Goal: Information Seeking & Learning: Learn about a topic

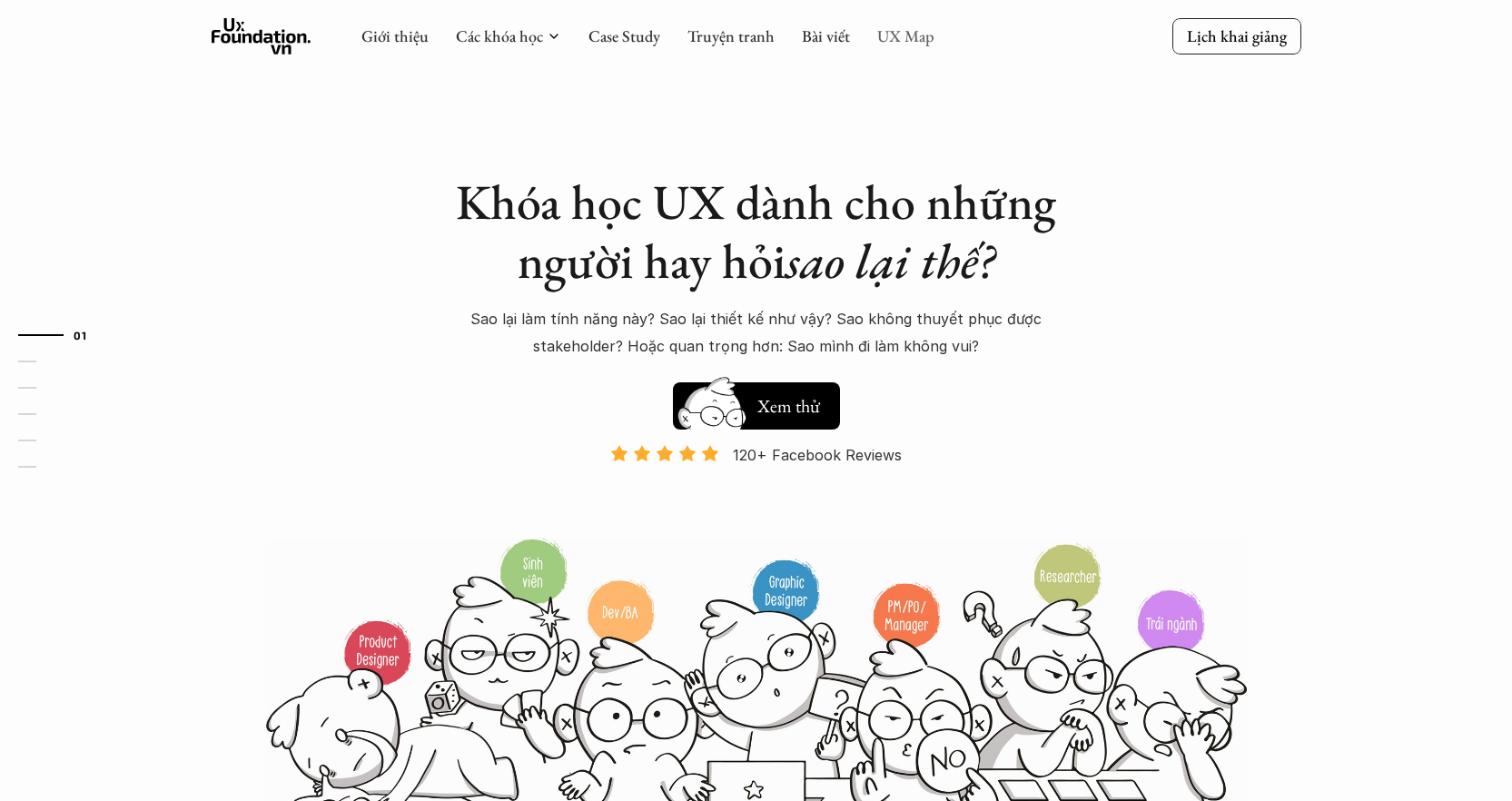
click at [892, 43] on link "UX Map" at bounding box center [905, 35] width 57 height 21
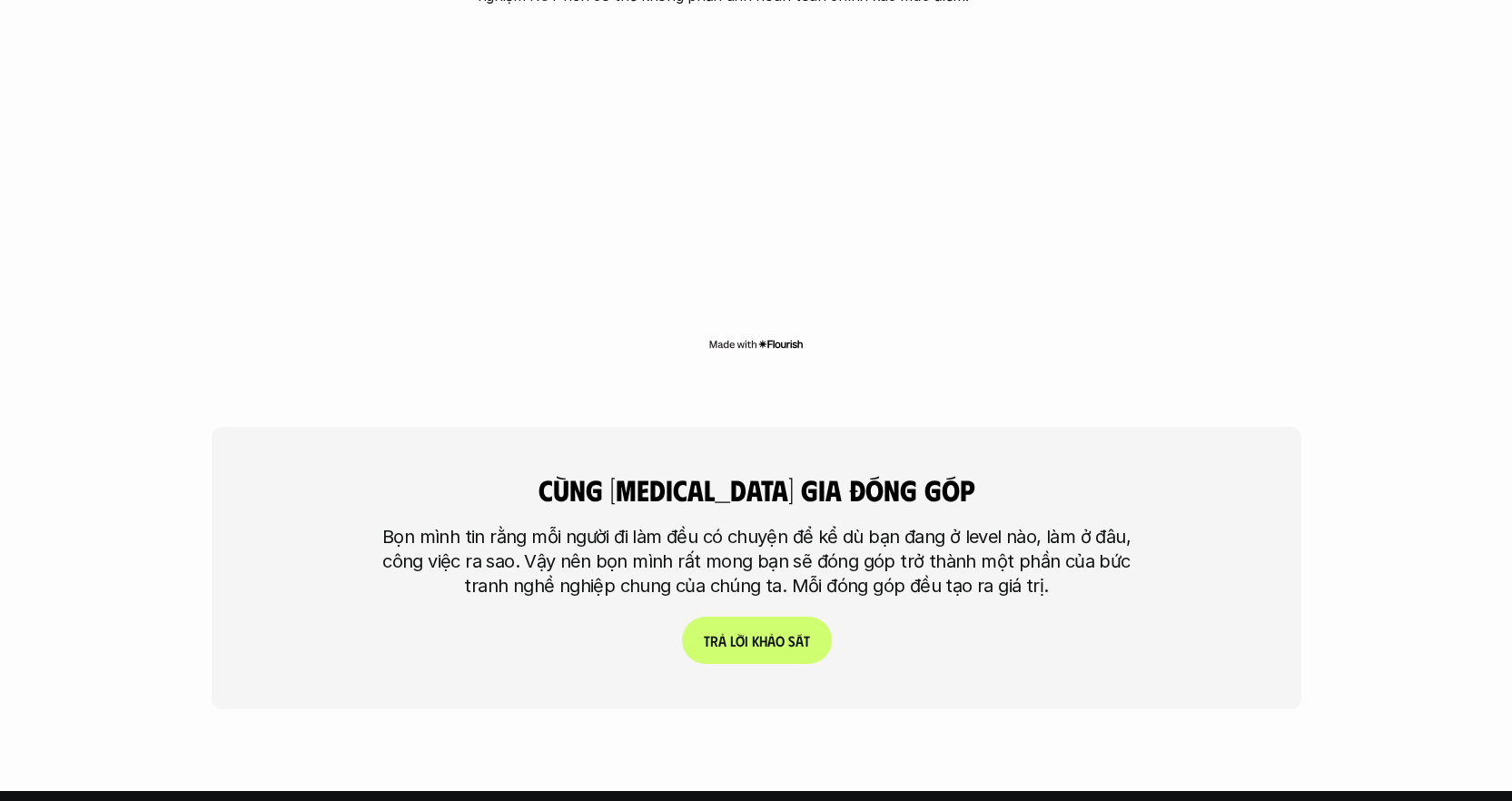
scroll to position [4237, 0]
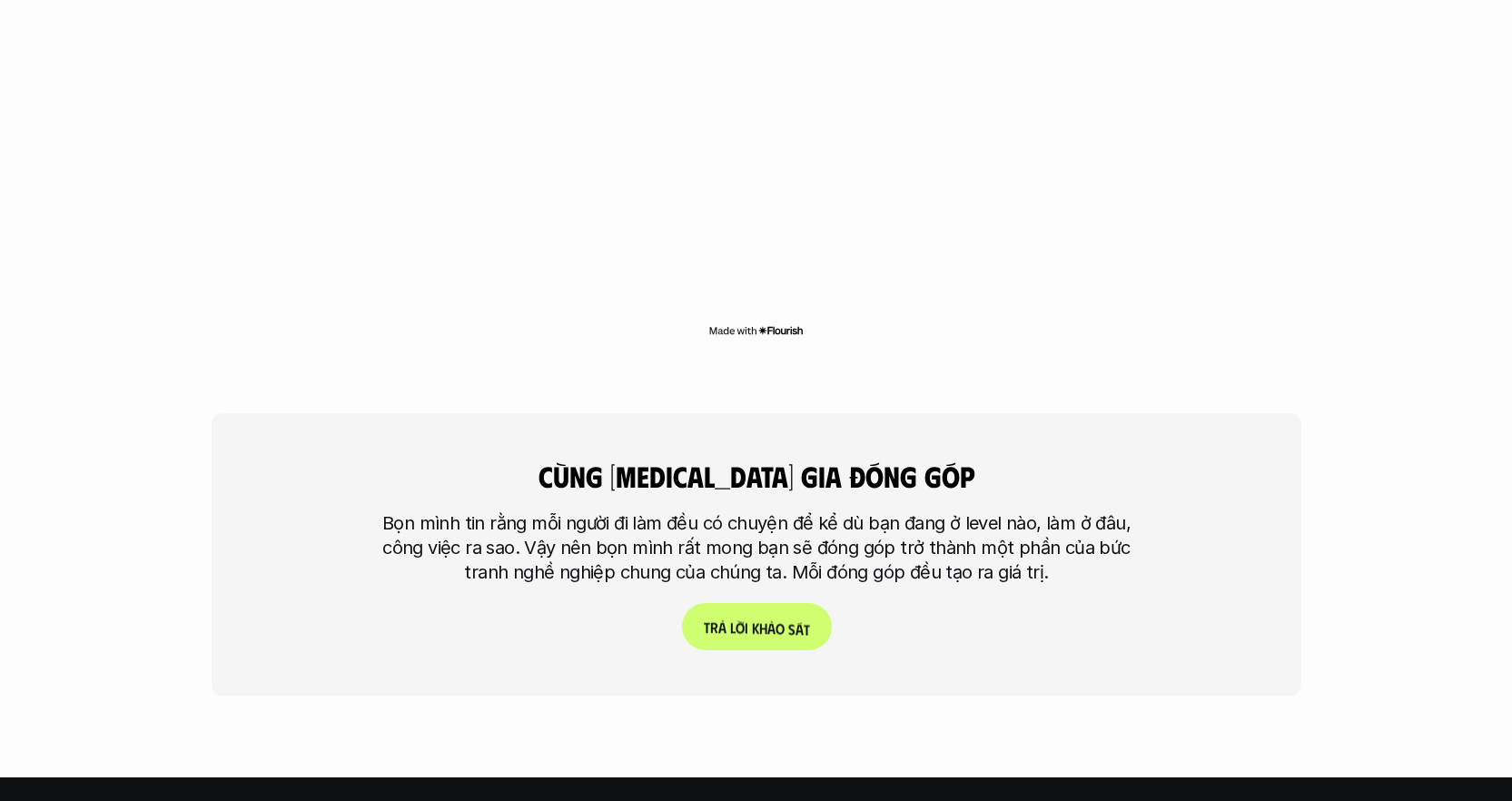
click at [756, 618] on p "T r ả l ờ i k h ả o s á t" at bounding box center [756, 626] width 107 height 17
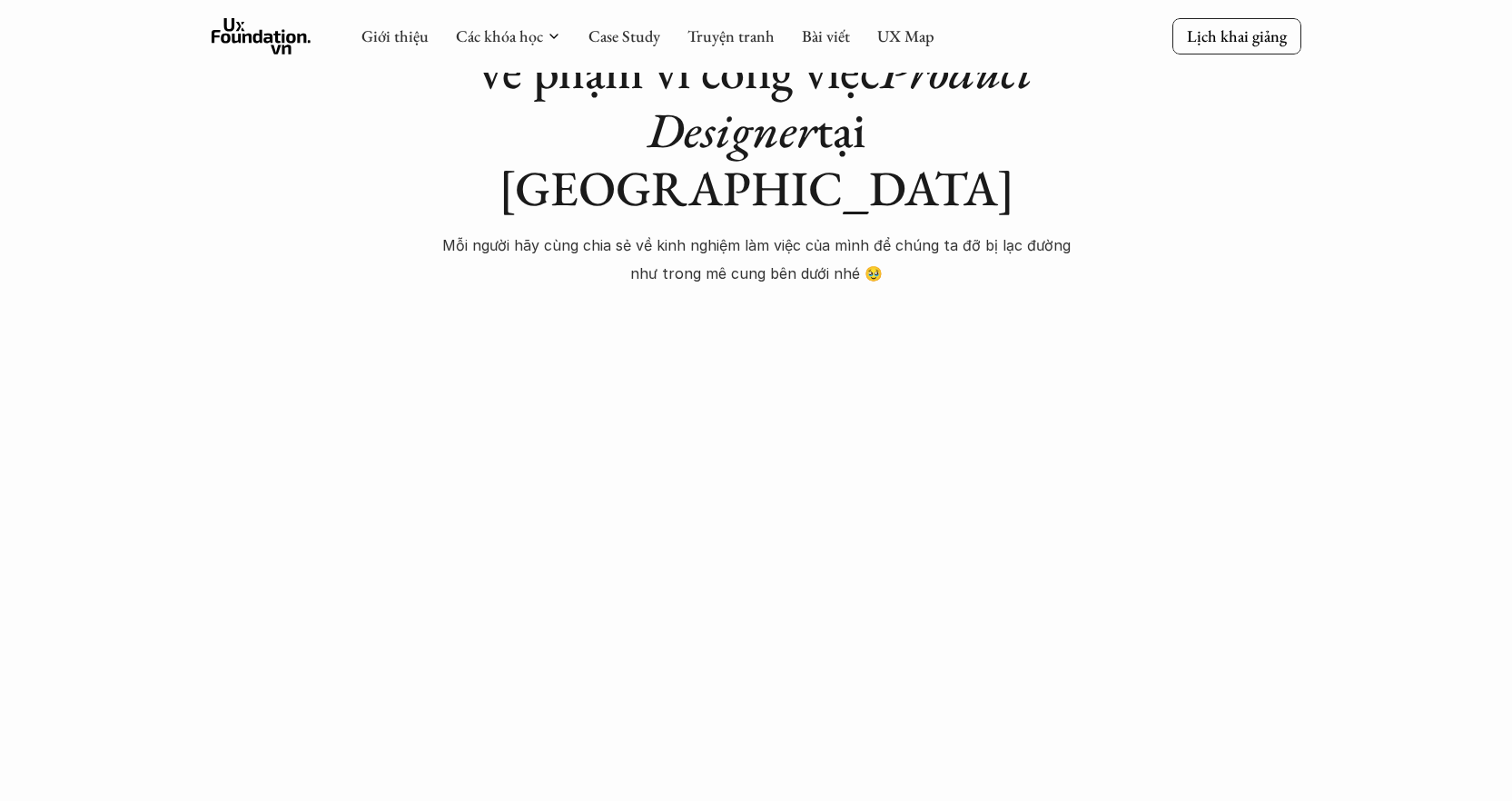
scroll to position [225, 0]
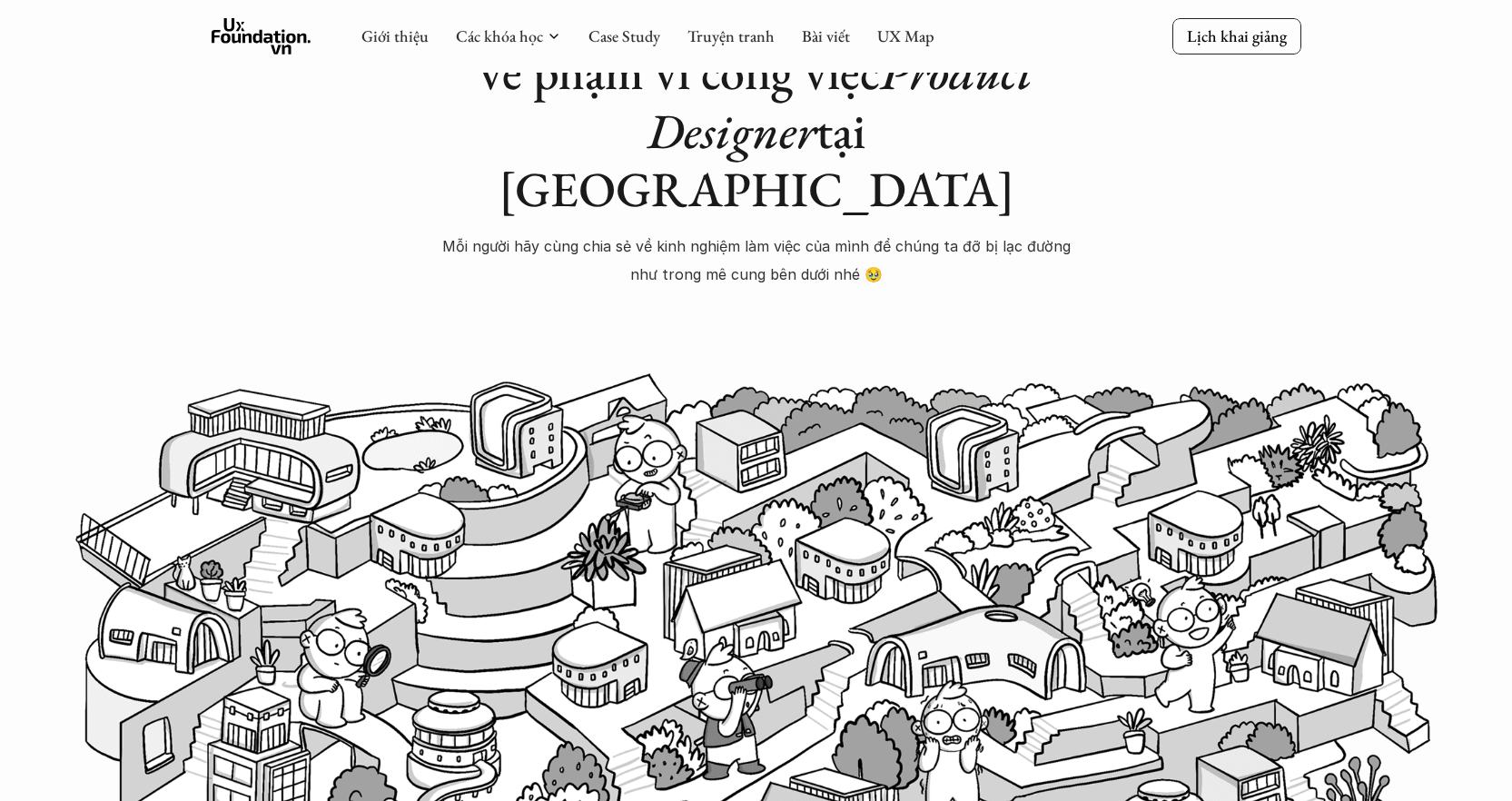
click at [755, 370] on img at bounding box center [756, 643] width 1362 height 547
click at [641, 476] on img at bounding box center [756, 643] width 1362 height 547
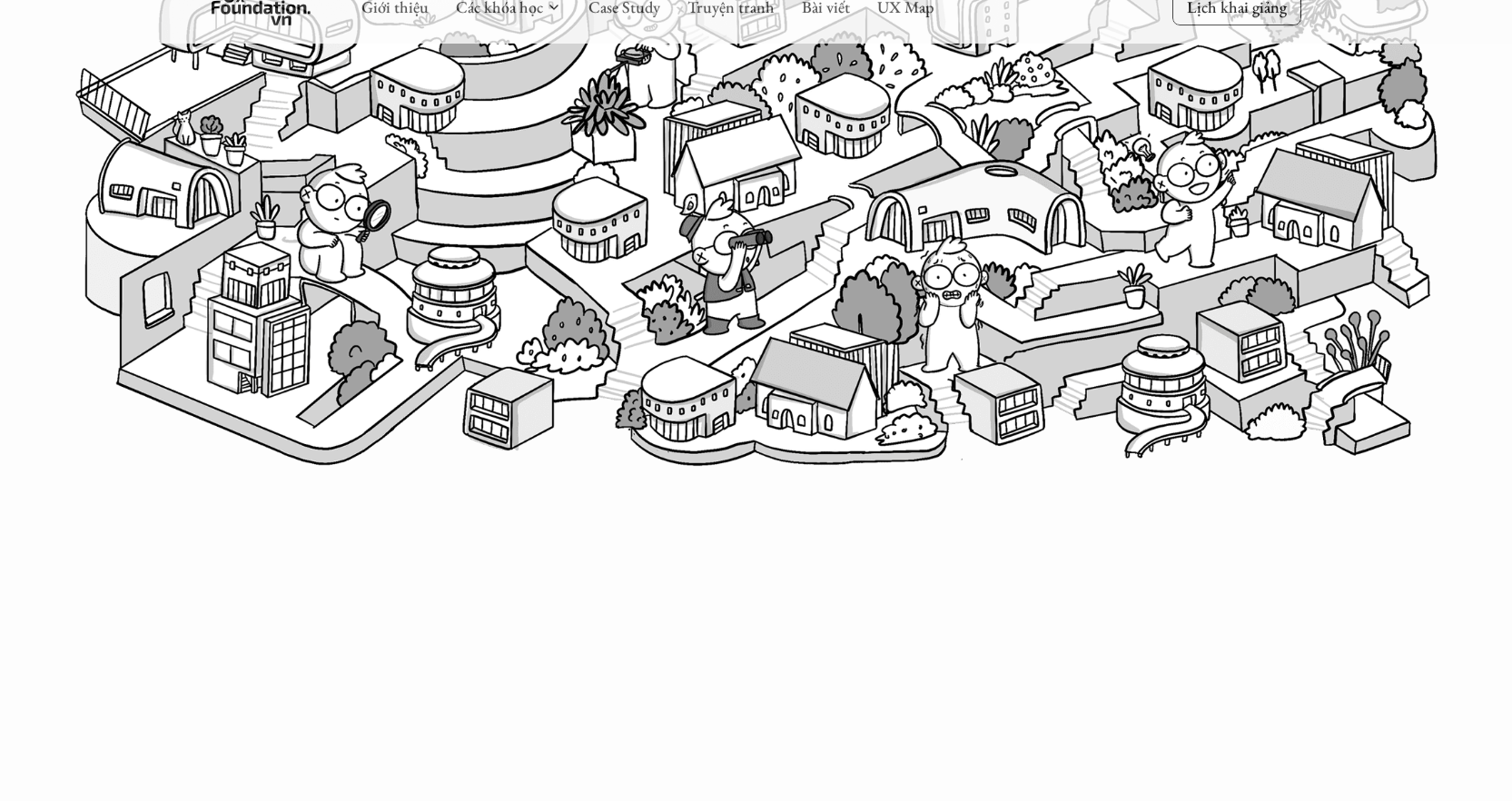
scroll to position [588, 0]
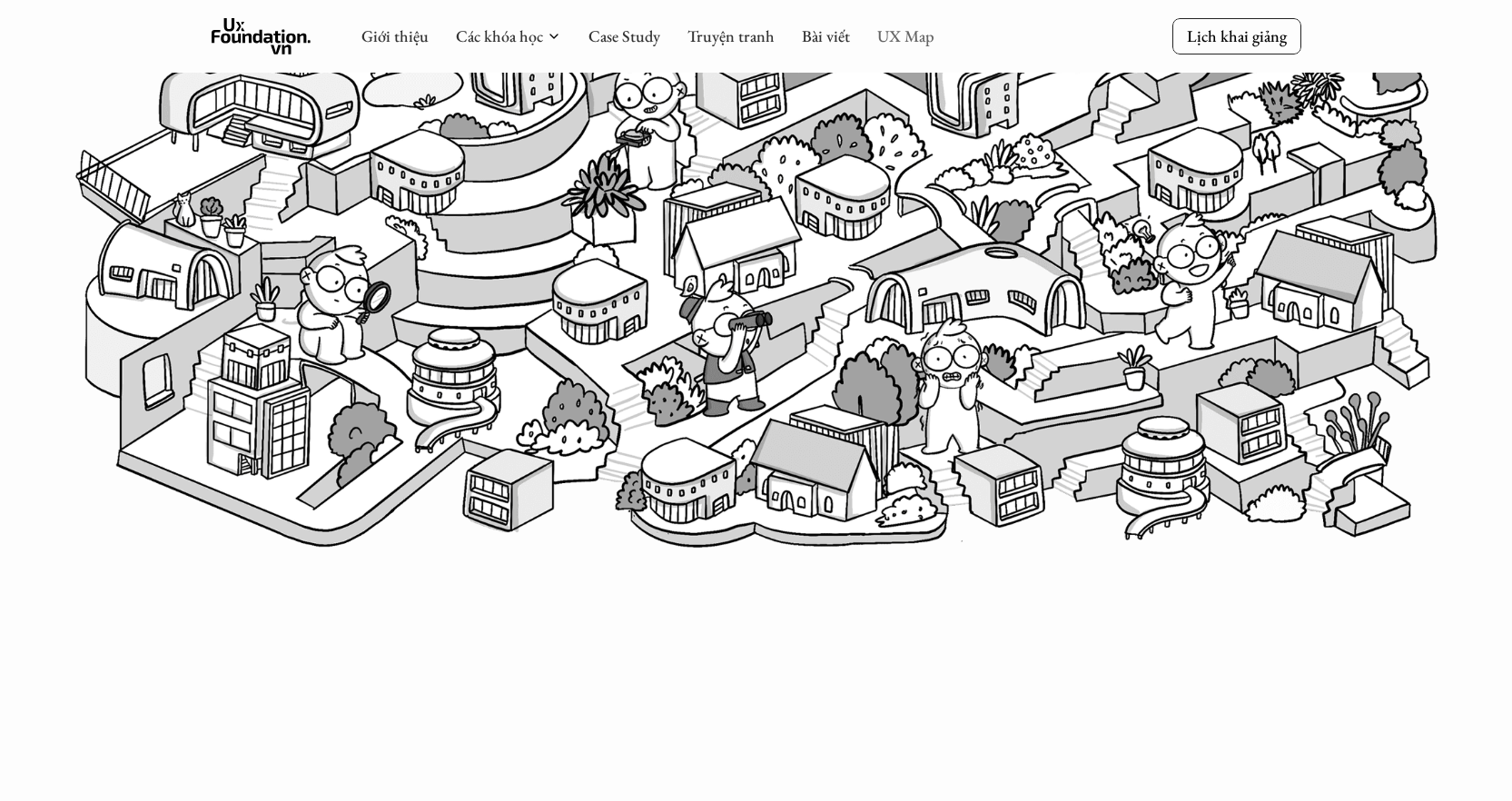
click at [905, 44] on link "UX Map" at bounding box center [905, 35] width 57 height 21
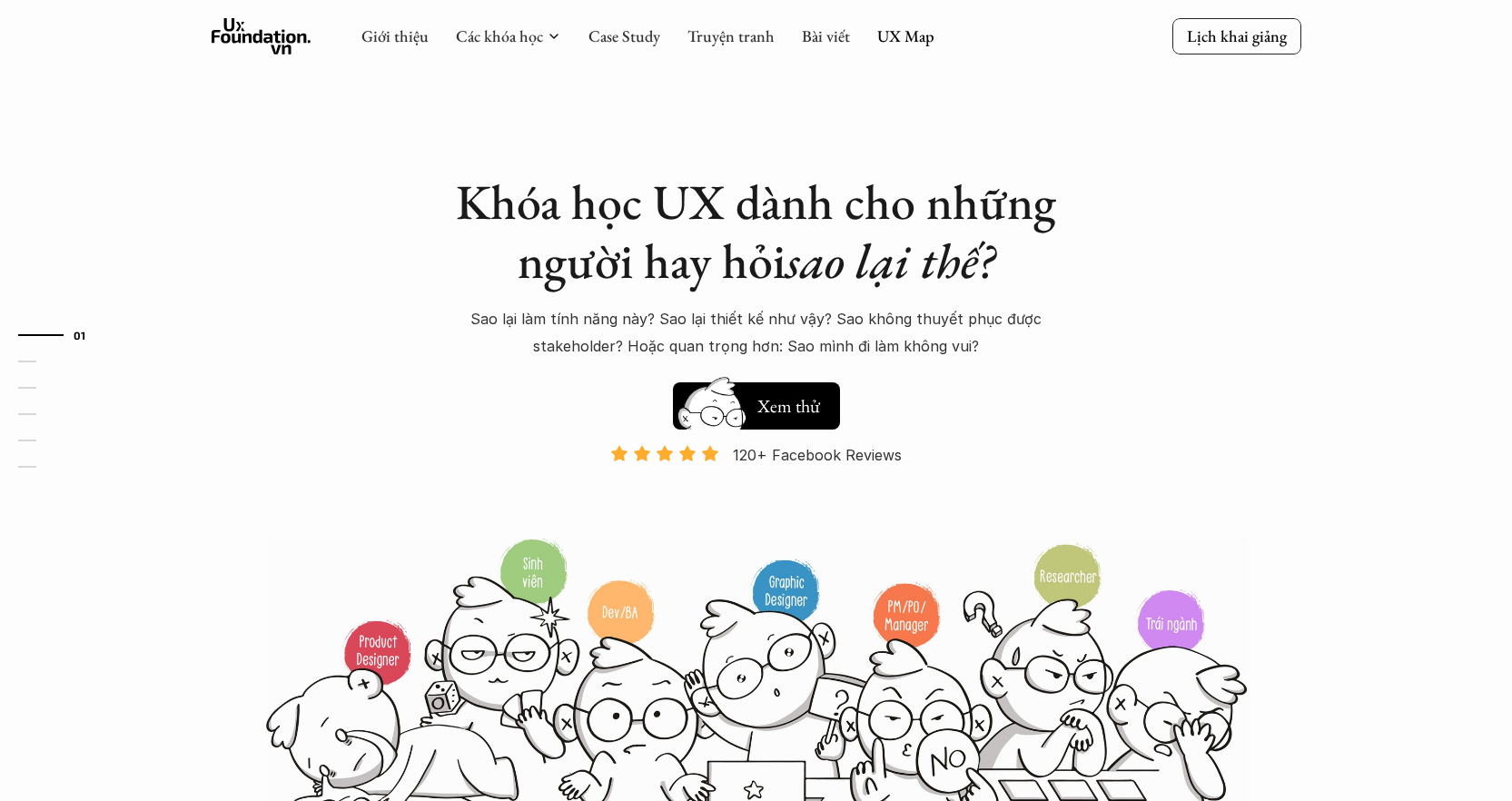
click at [274, 33] on icon at bounding box center [261, 36] width 100 height 36
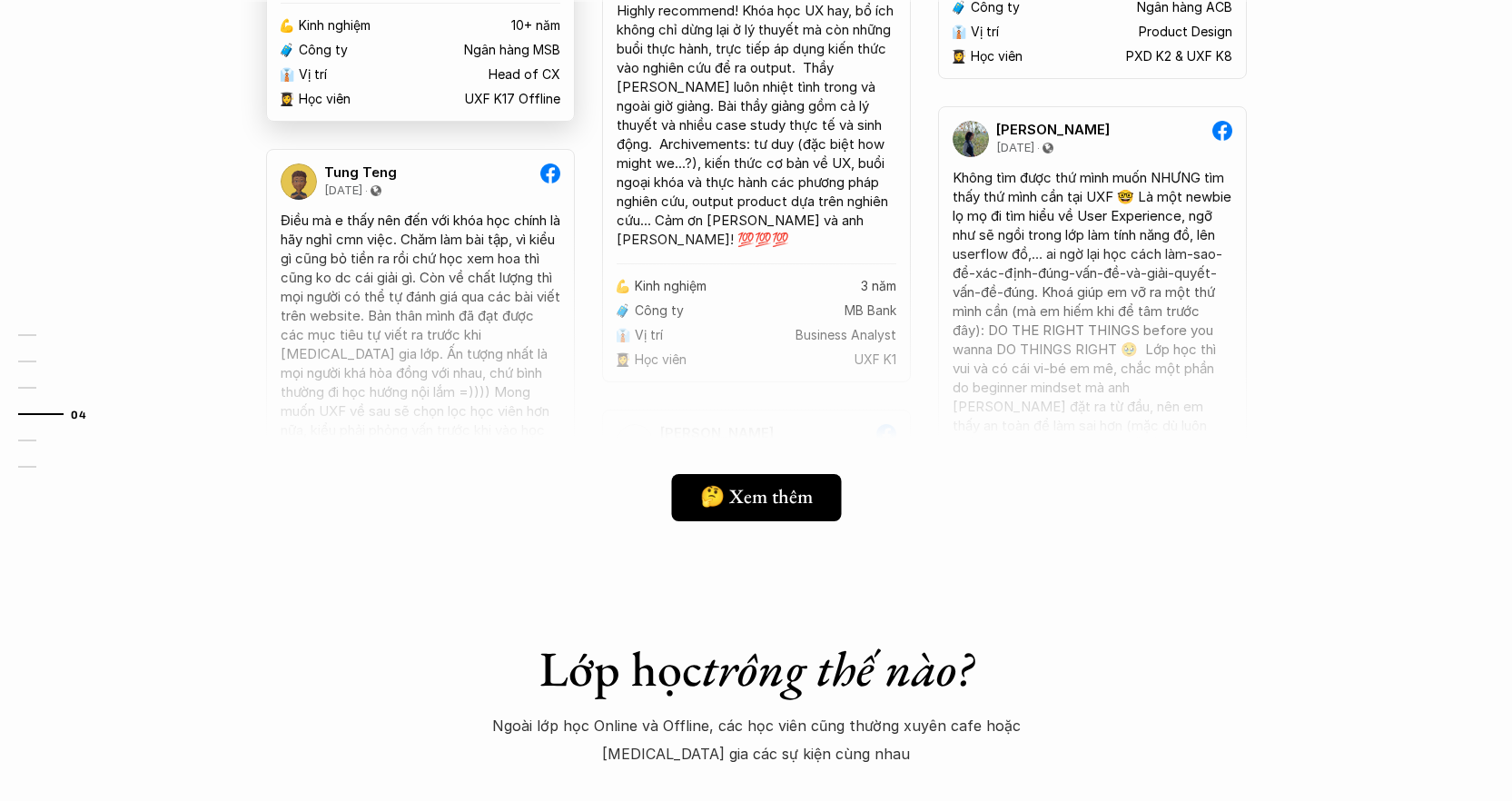
scroll to position [4200, 0]
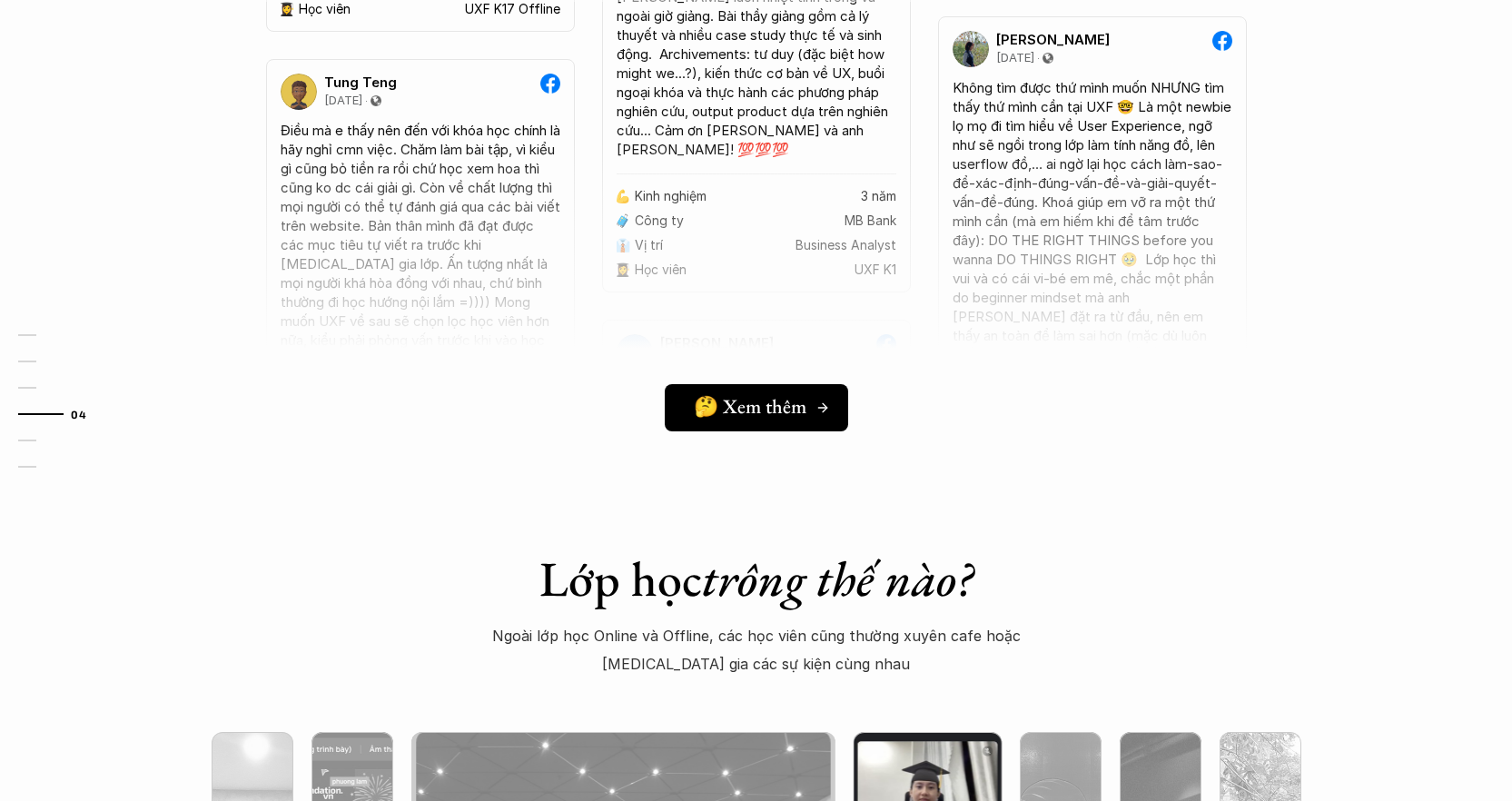
click at [750, 385] on link "🤔 Xem thêm" at bounding box center [756, 408] width 183 height 47
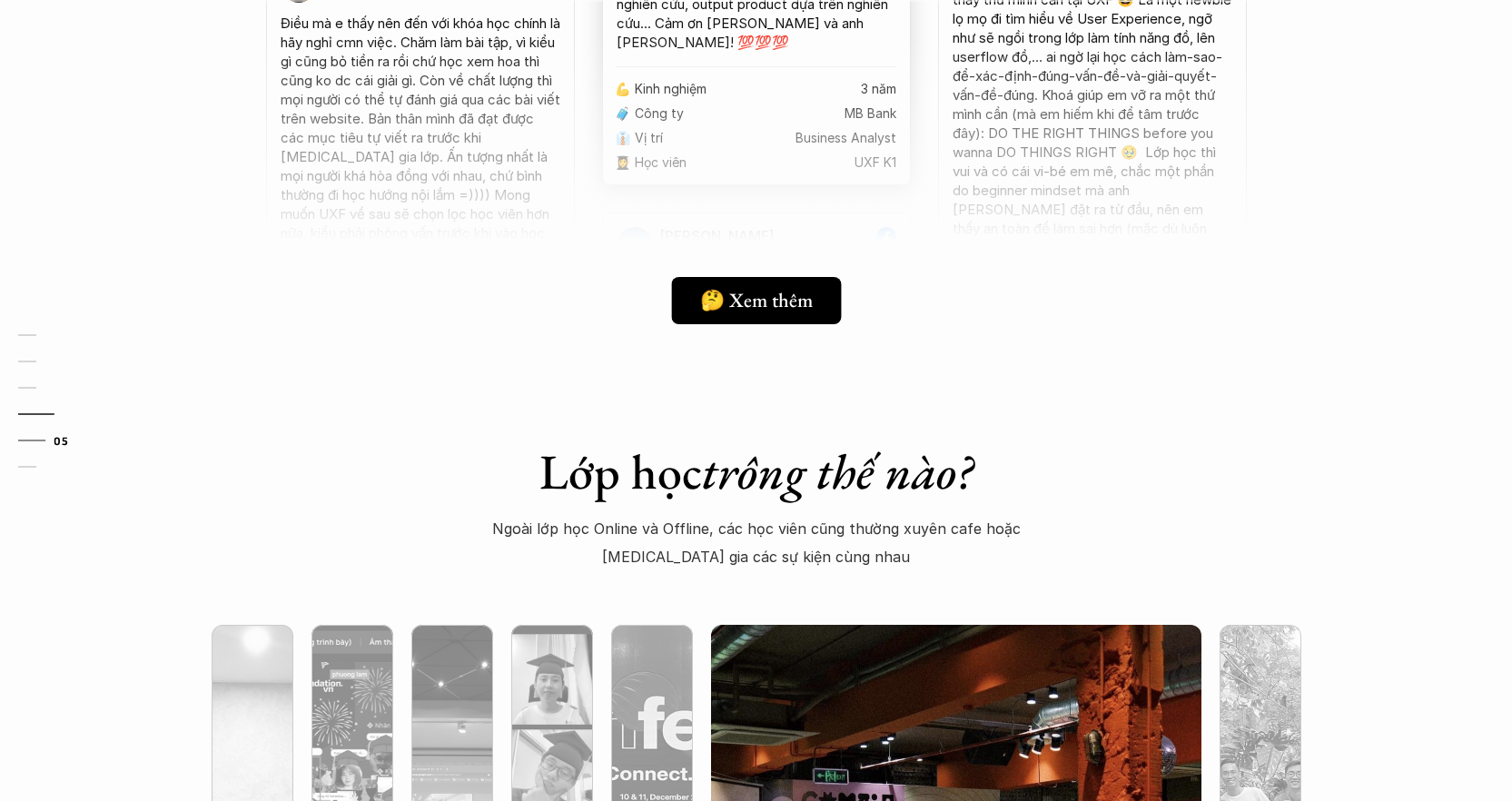
scroll to position [4738, 0]
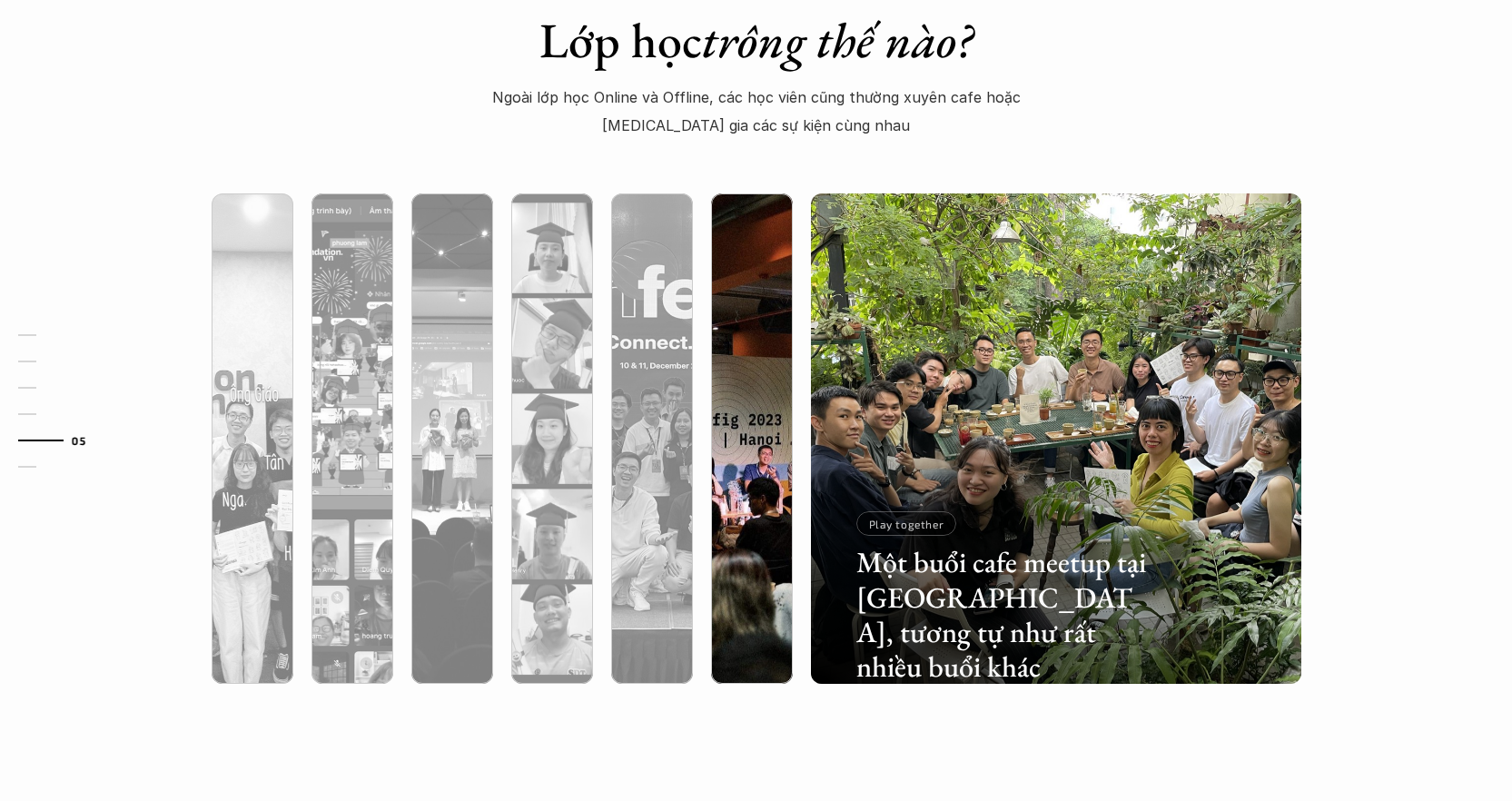
click at [769, 371] on img at bounding box center [752, 438] width 500 height 491
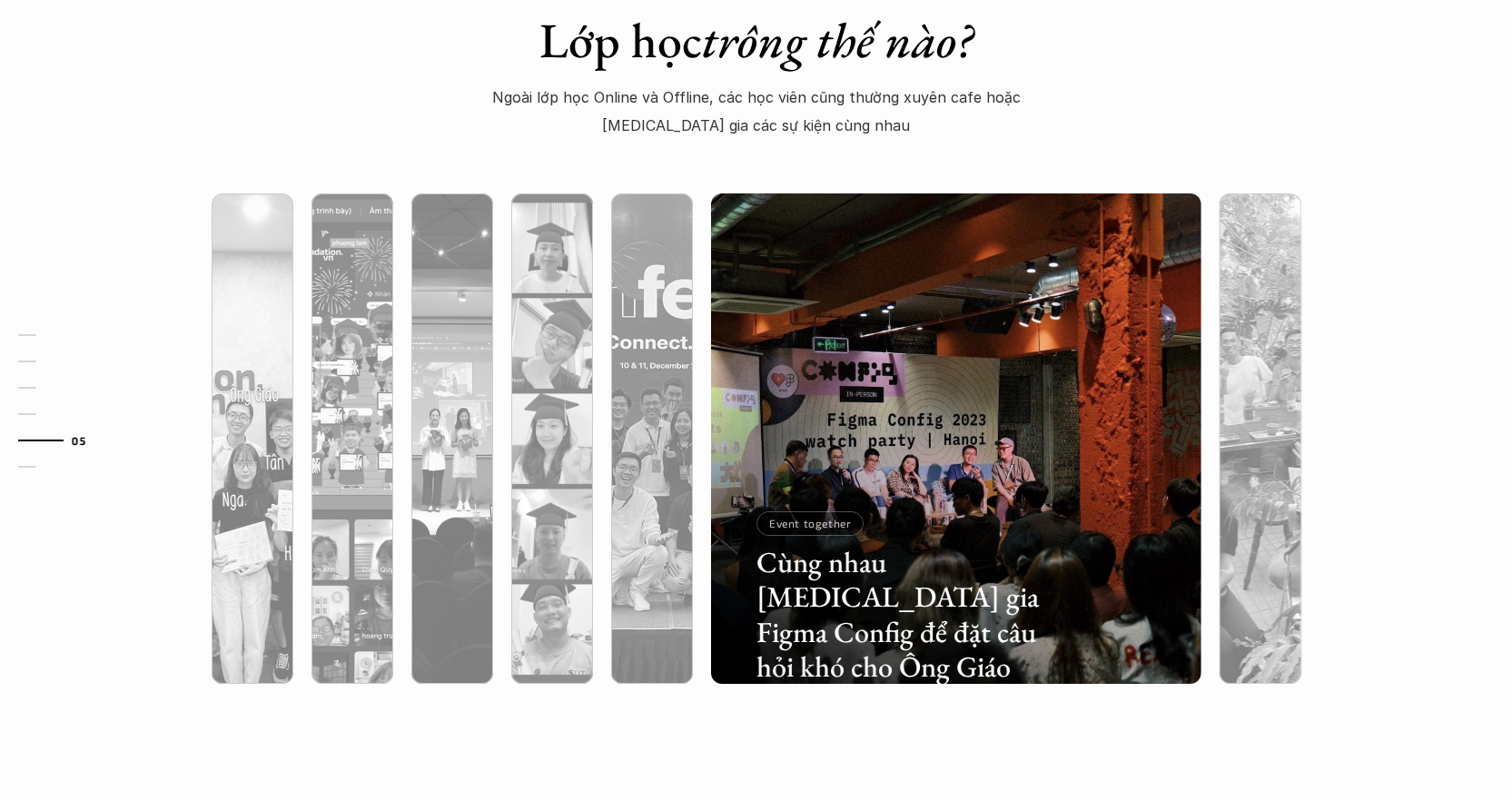
click at [866, 411] on div at bounding box center [955, 535] width 491 height 296
click at [810, 548] on h3 "Cùng nhau tham gia Figma Config để đặt câu hỏi khó cho Ông Giáo" at bounding box center [902, 614] width 292 height 140
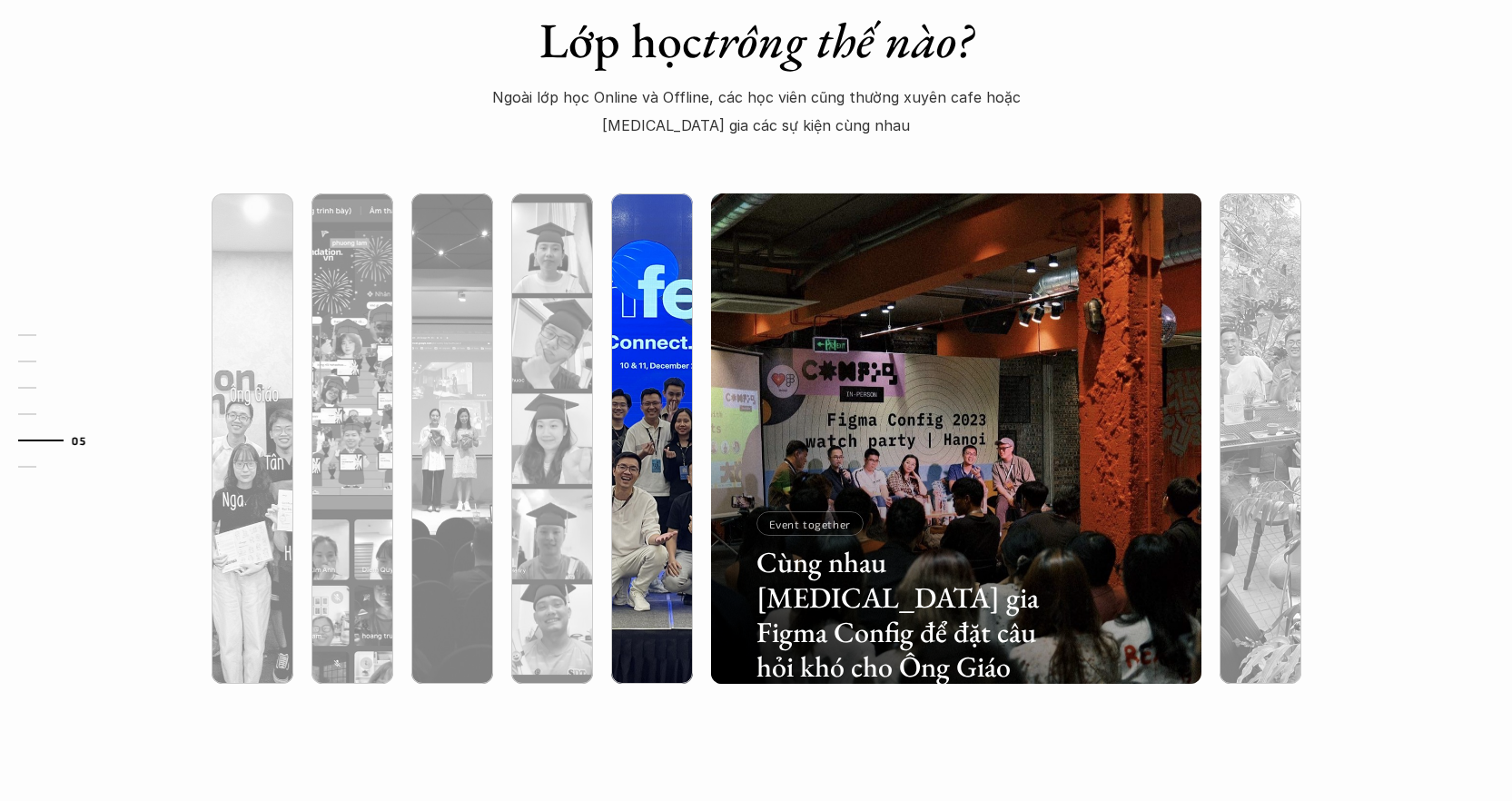
click at [639, 449] on div at bounding box center [652, 535] width 82 height 296
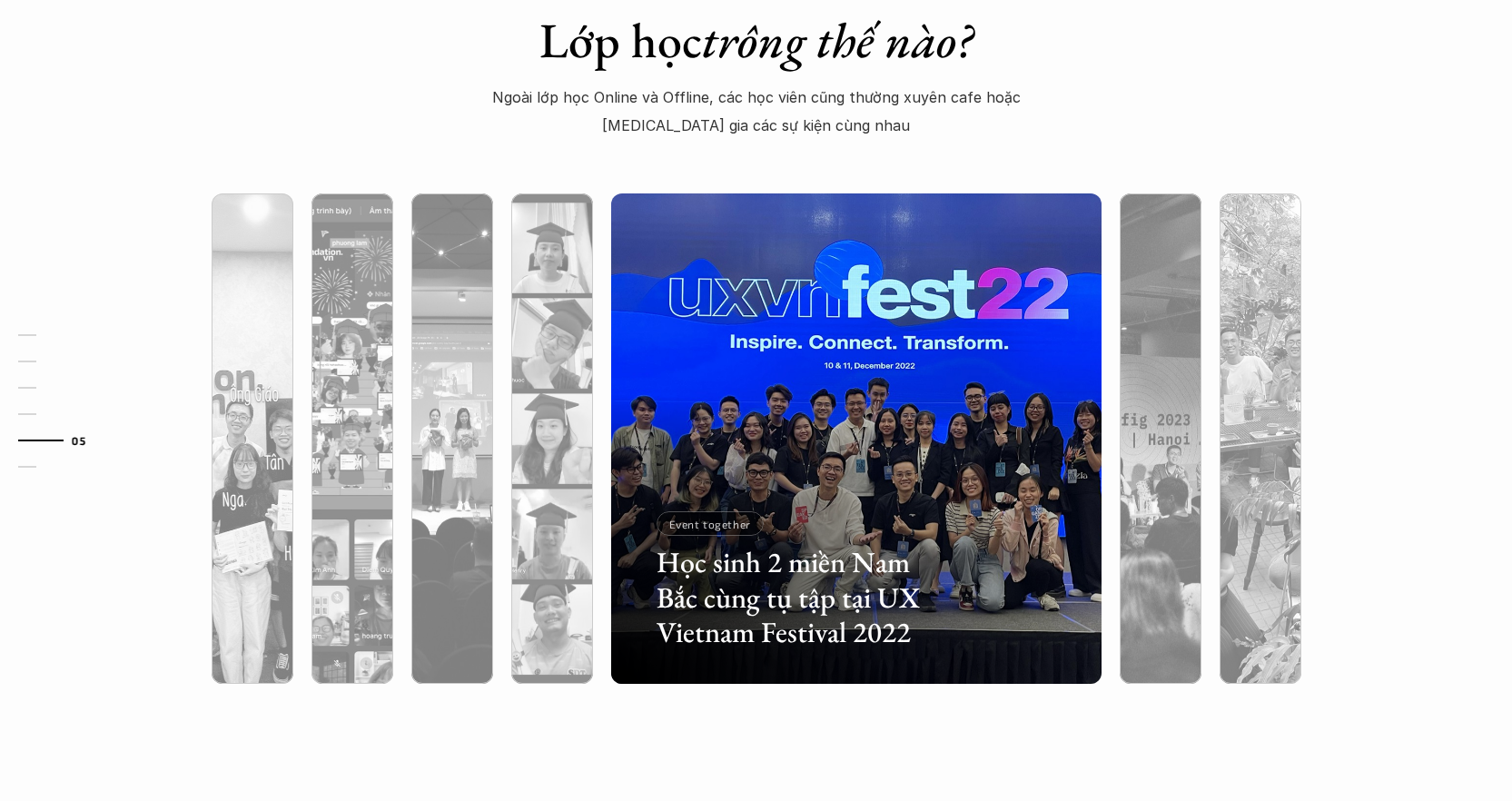
click at [695, 544] on h3 "Học sinh 2 miền Nam Bắc cùng tụ tập tại UX Vietnam Festival 2022" at bounding box center [802, 596] width 292 height 105
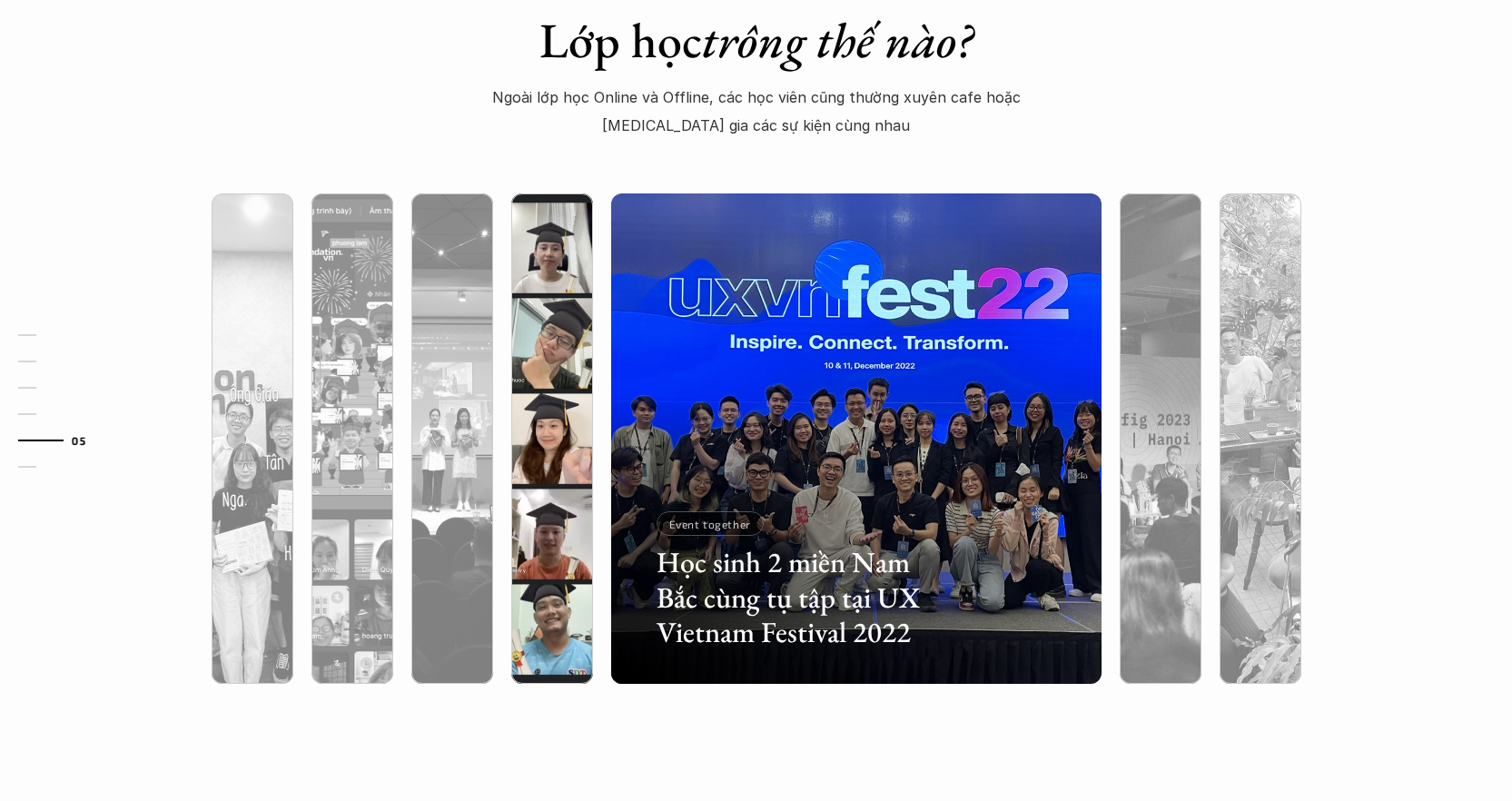
click at [583, 529] on div at bounding box center [702, 577] width 292 height 132
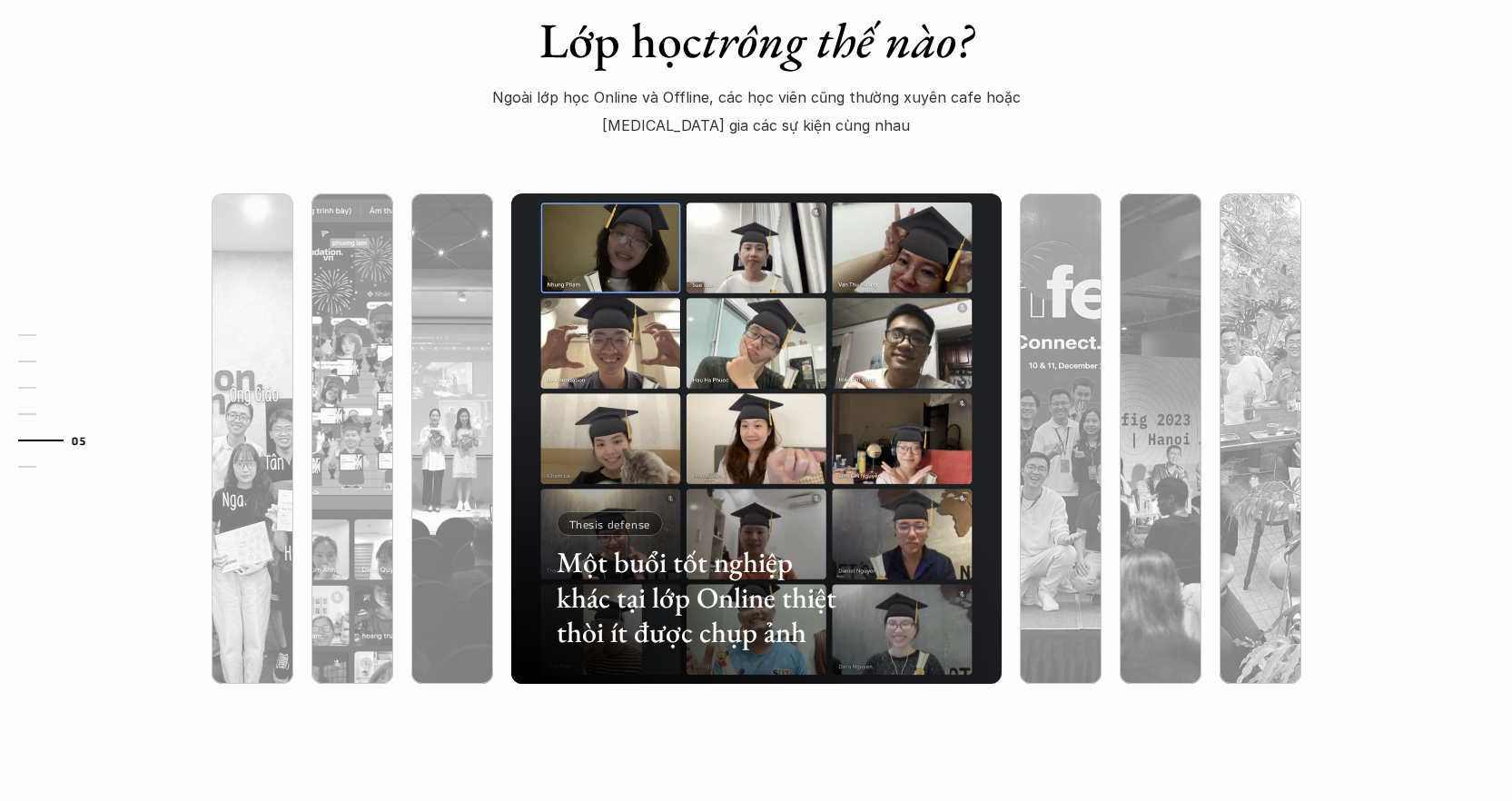
click at [596, 512] on div "Thesis defense" at bounding box center [609, 523] width 107 height 25
click at [598, 584] on h3 "Một buổi tốt nghiệp khác tại lớp Online thiệt thòi ít được chụp ảnh" at bounding box center [702, 596] width 292 height 105
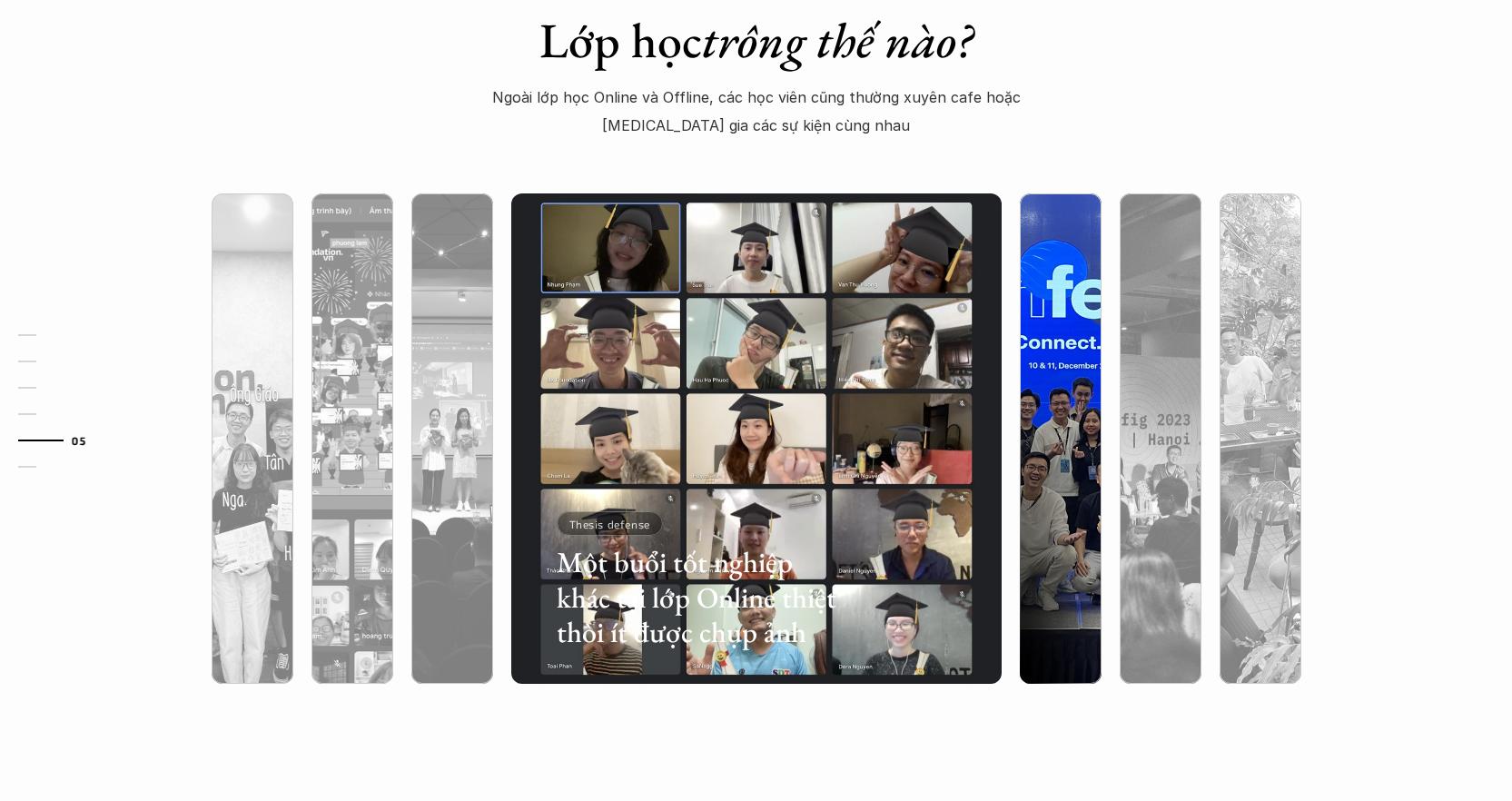
click at [594, 521] on div "Một buổi tốt nghiệp khác tại lớp Online thiệt thòi ít được chụp ảnh Thesis defe…" at bounding box center [702, 577] width 292 height 132
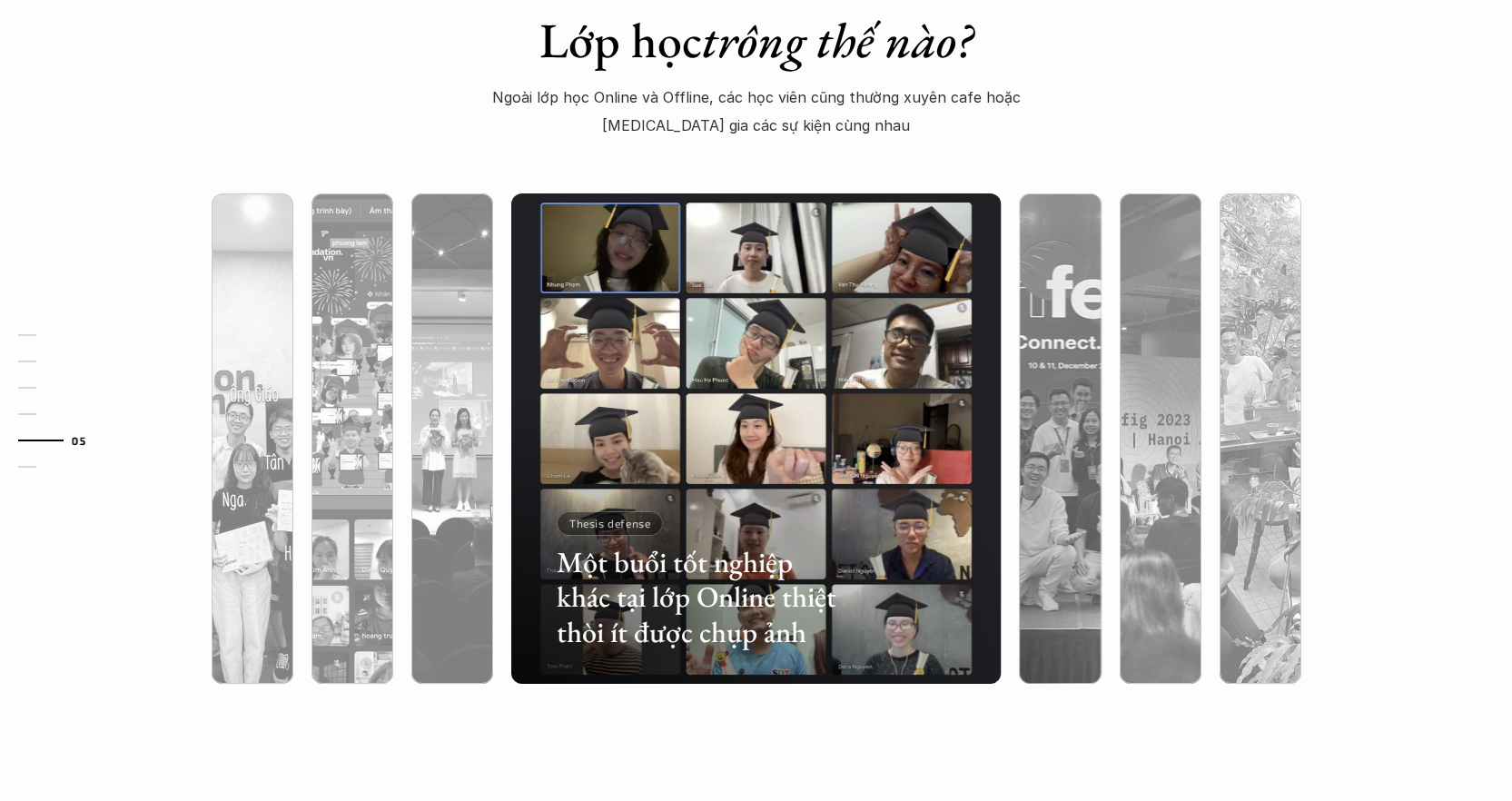
click at [587, 514] on div "Thesis defense" at bounding box center [608, 523] width 107 height 25
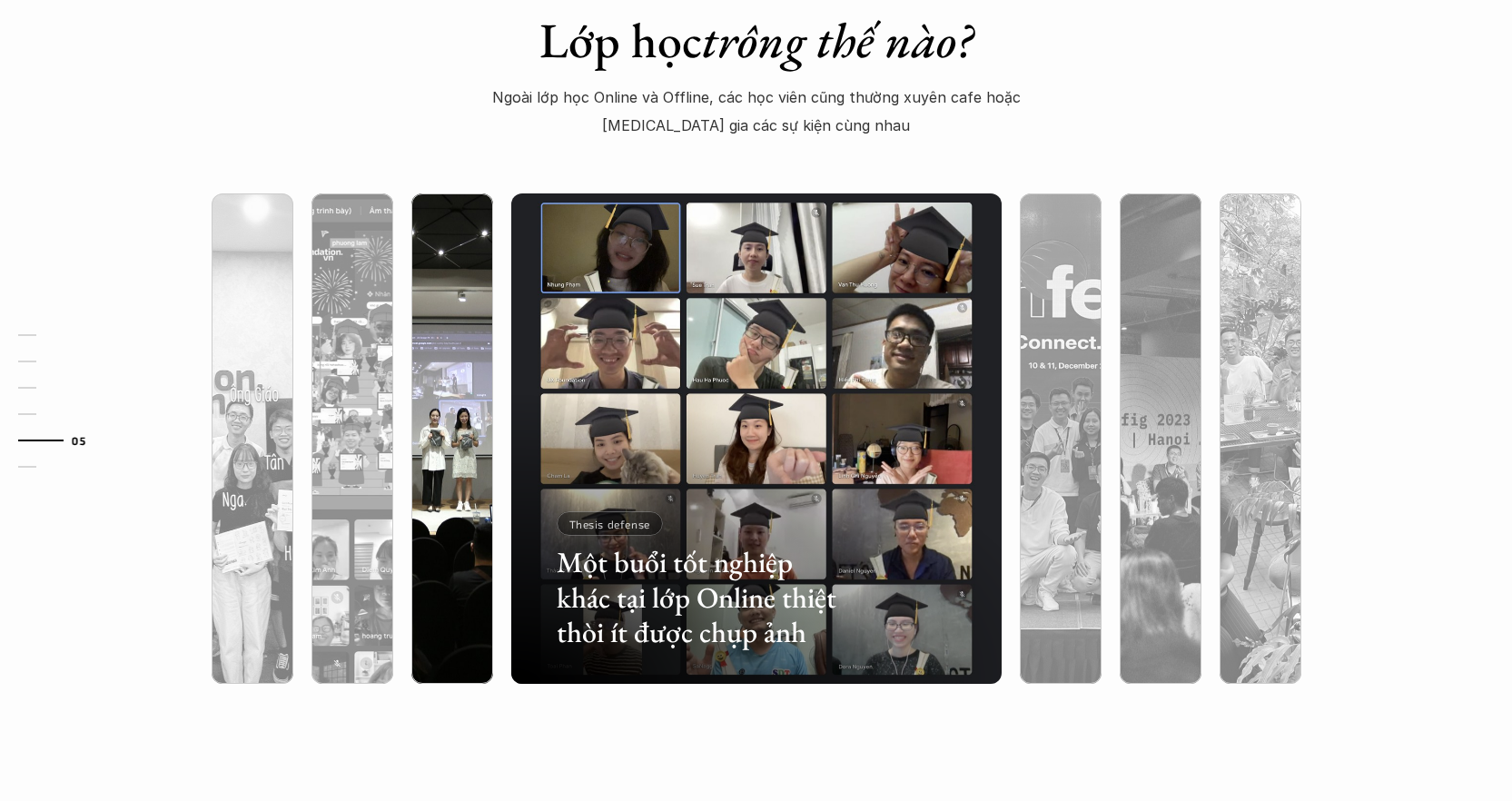
click at [486, 469] on div at bounding box center [452, 535] width 82 height 296
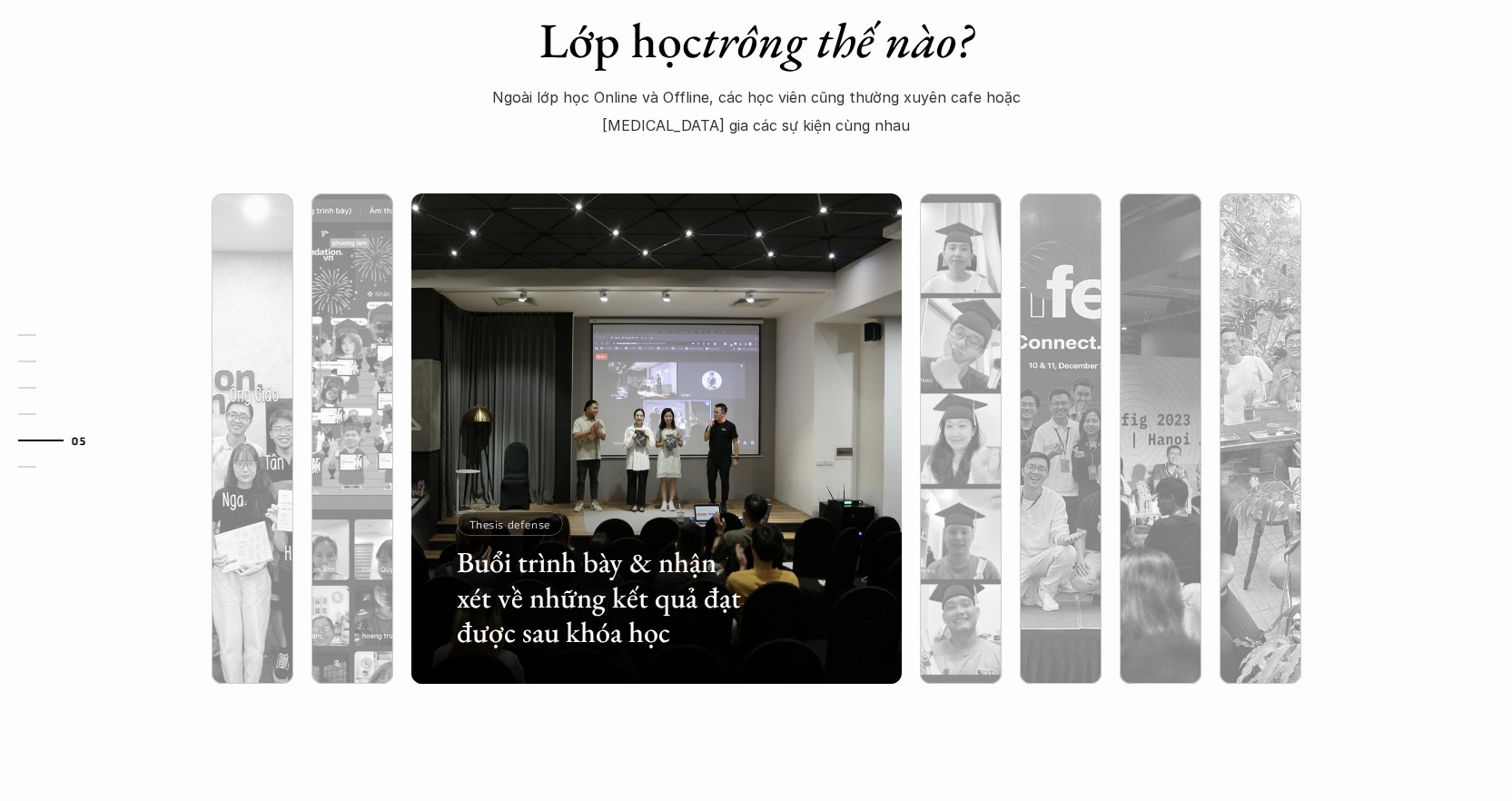
click at [487, 497] on div at bounding box center [656, 535] width 491 height 296
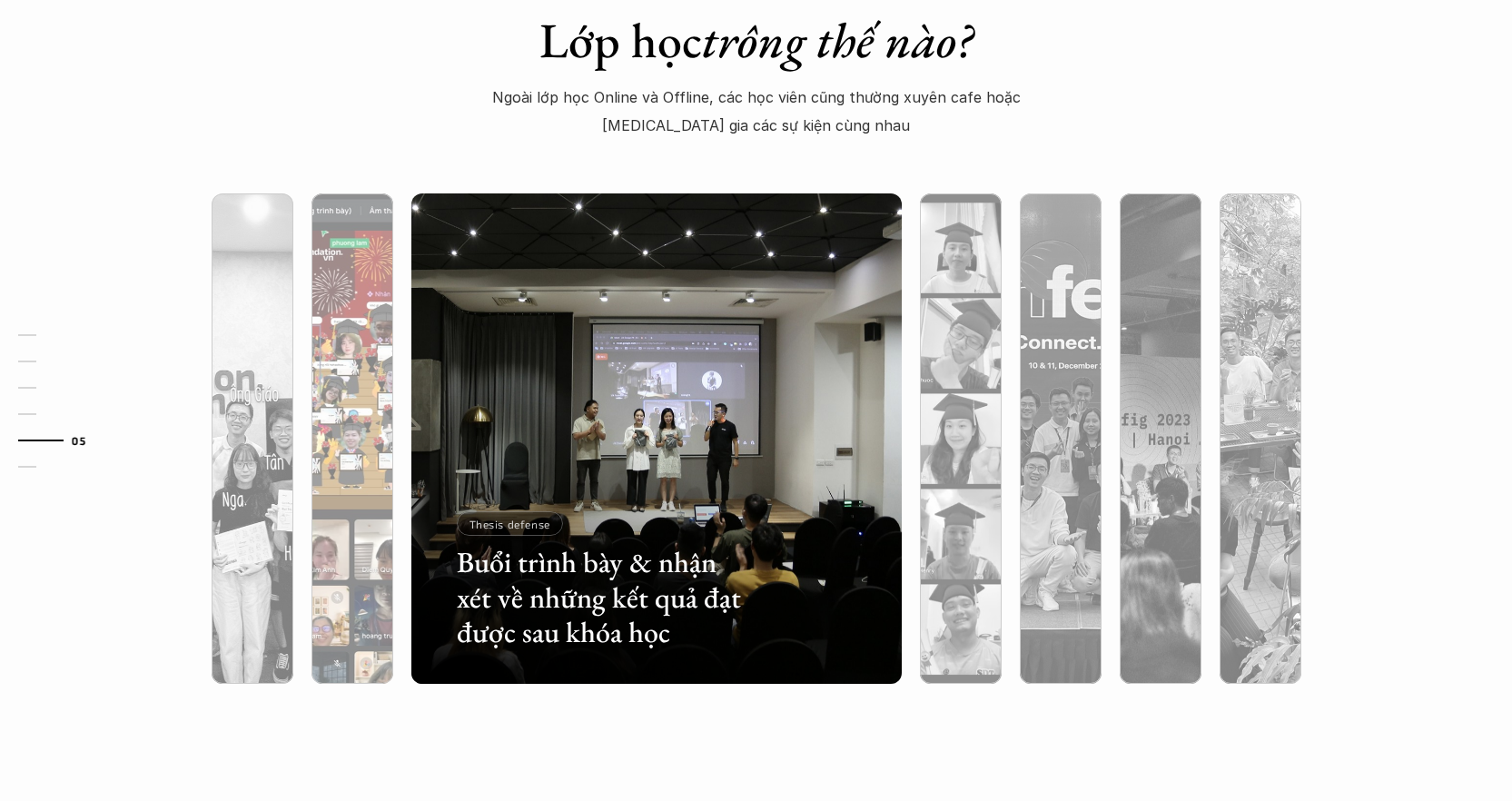
click at [360, 417] on div at bounding box center [352, 535] width 82 height 296
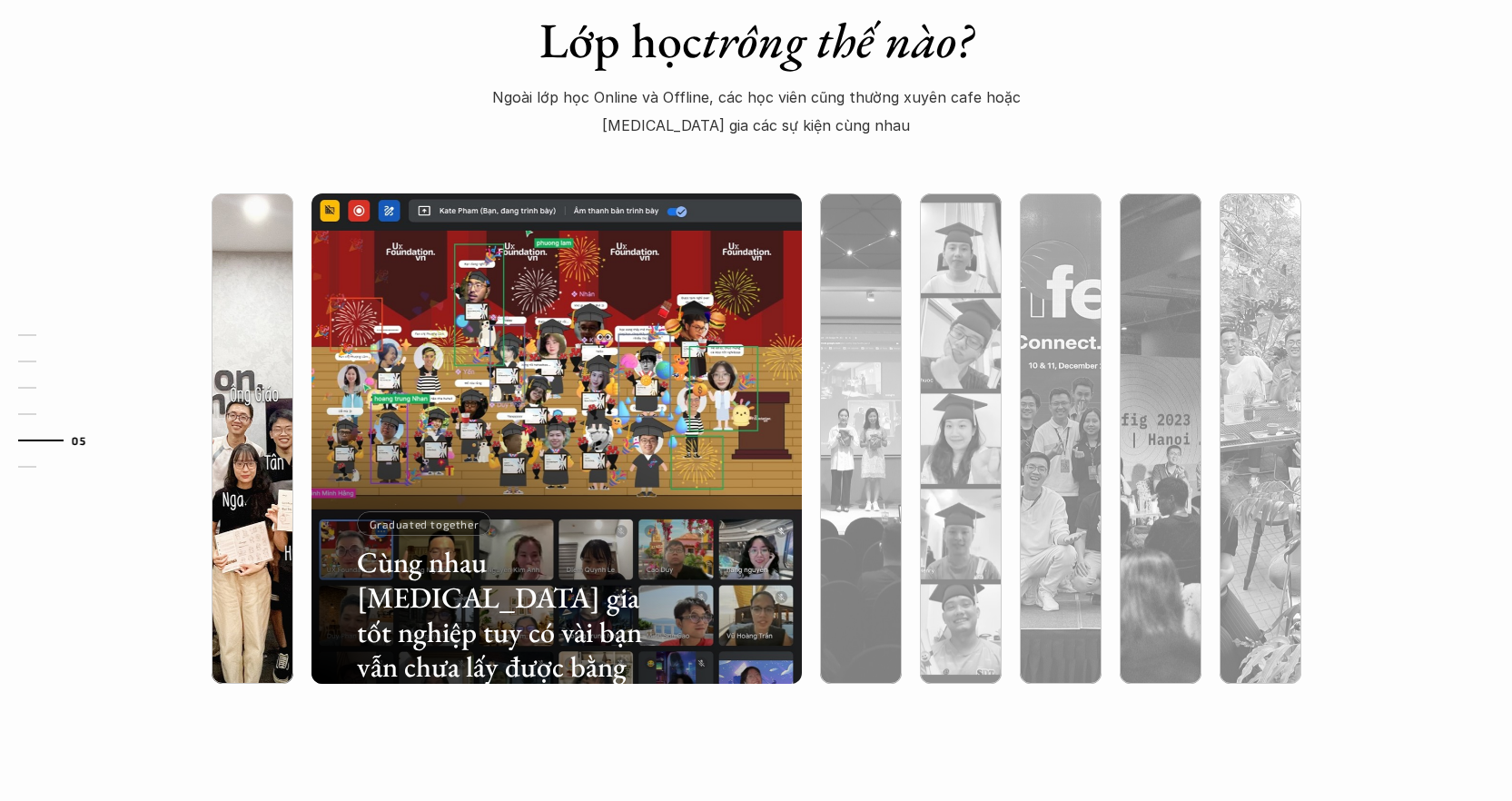
click at [282, 421] on div at bounding box center [252, 535] width 82 height 296
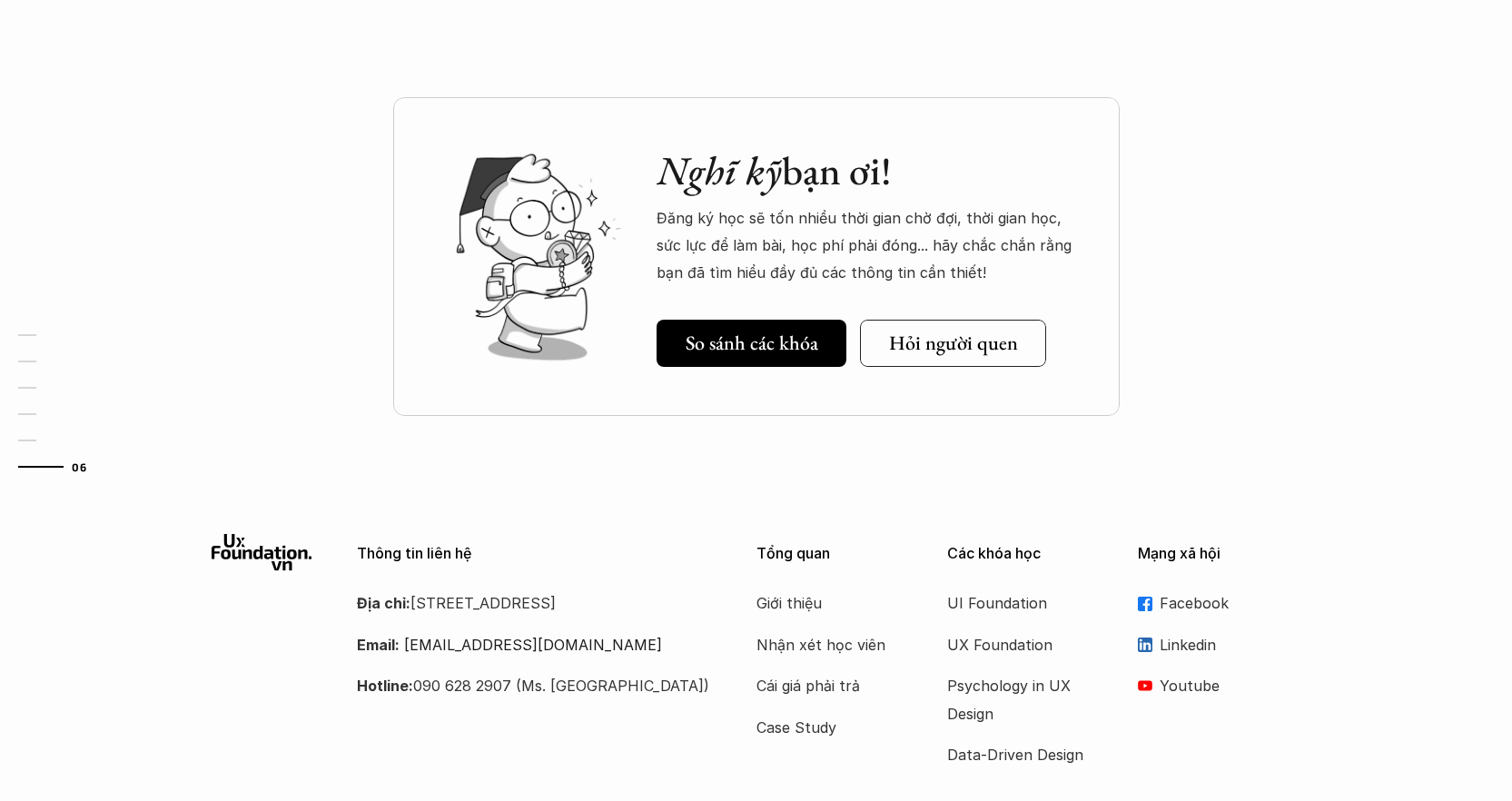
scroll to position [5453, 0]
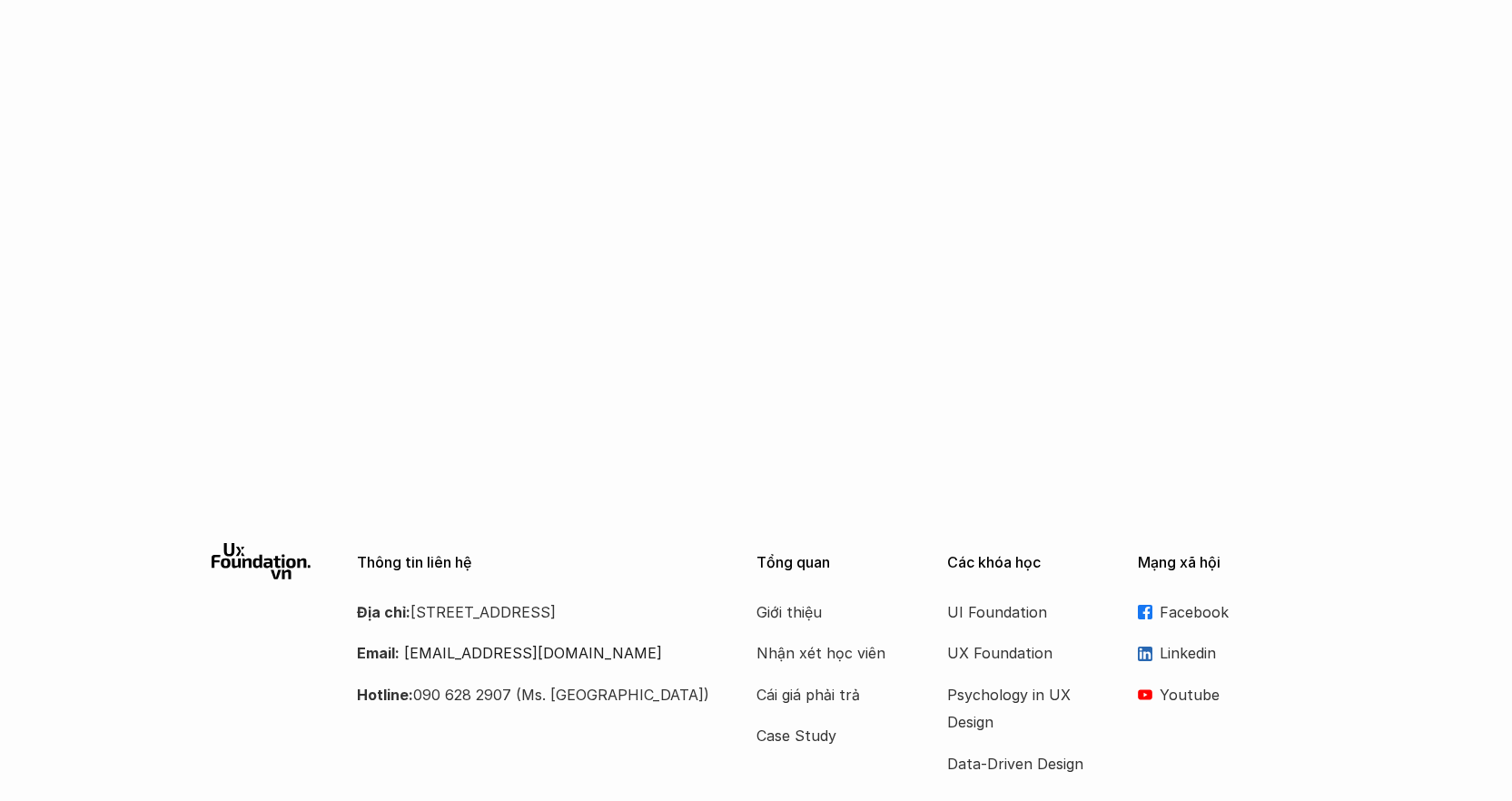
scroll to position [1615, 0]
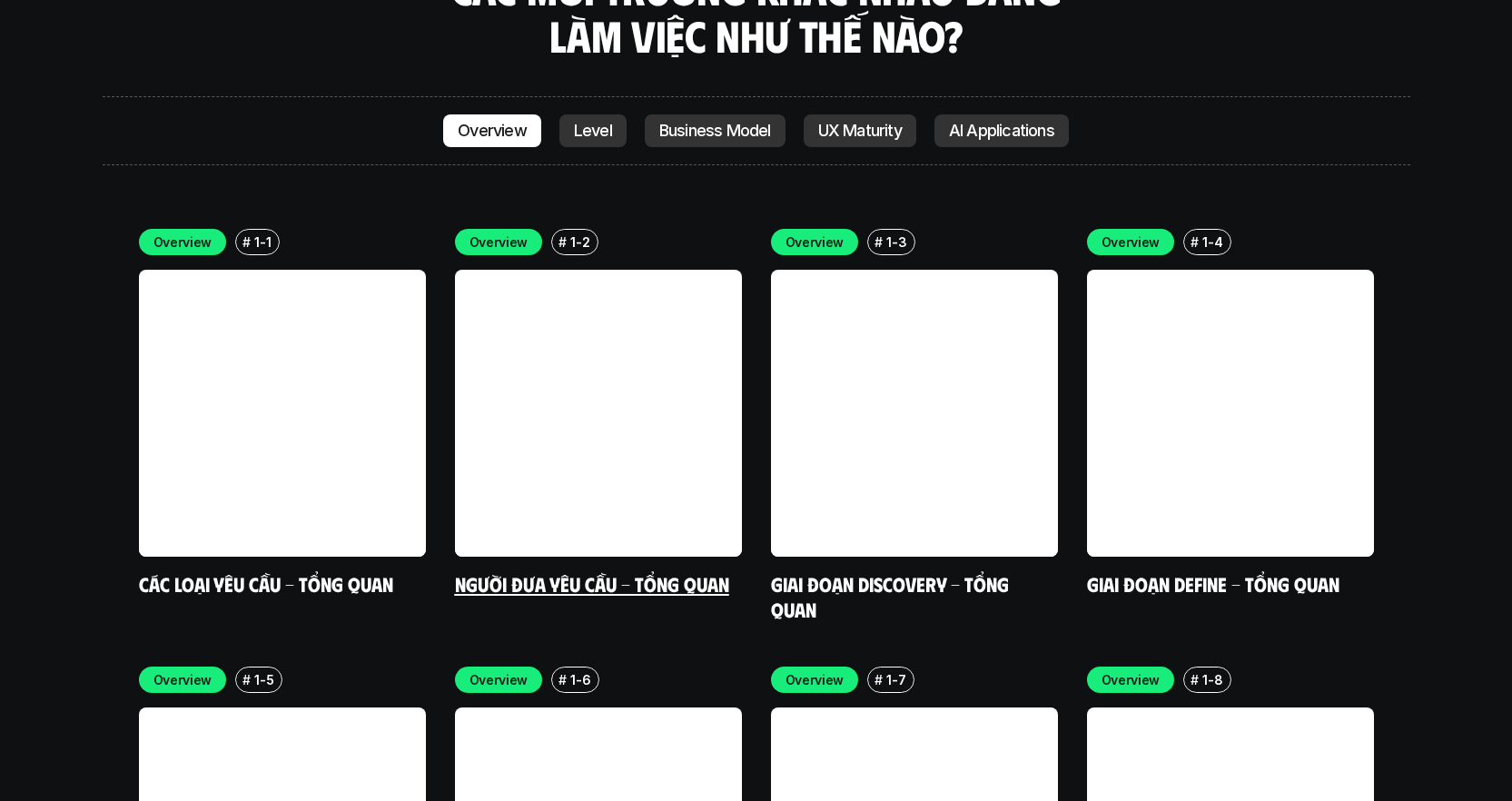
scroll to position [5258, 0]
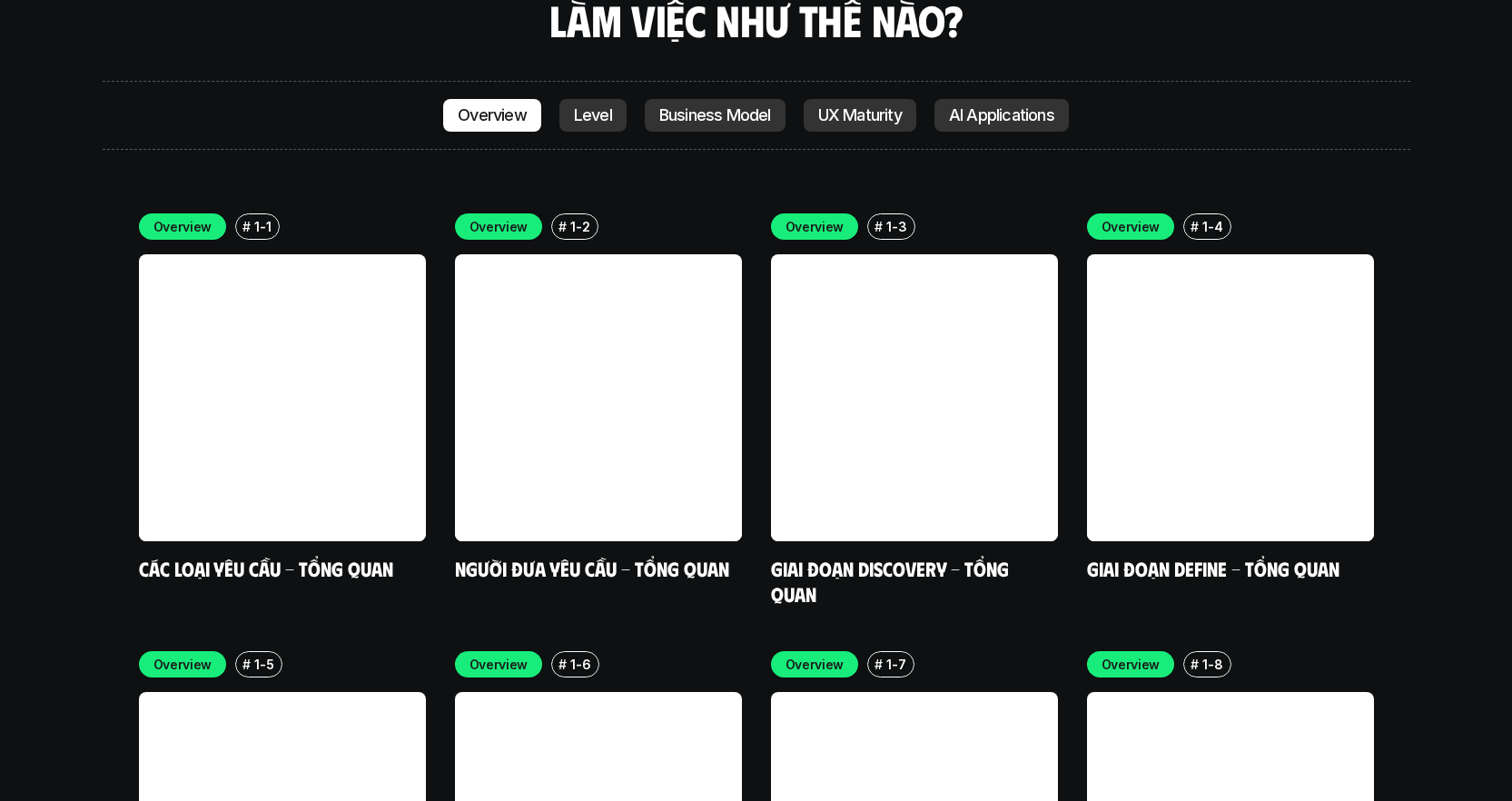
click at [605, 106] on p "Level" at bounding box center [593, 116] width 38 height 18
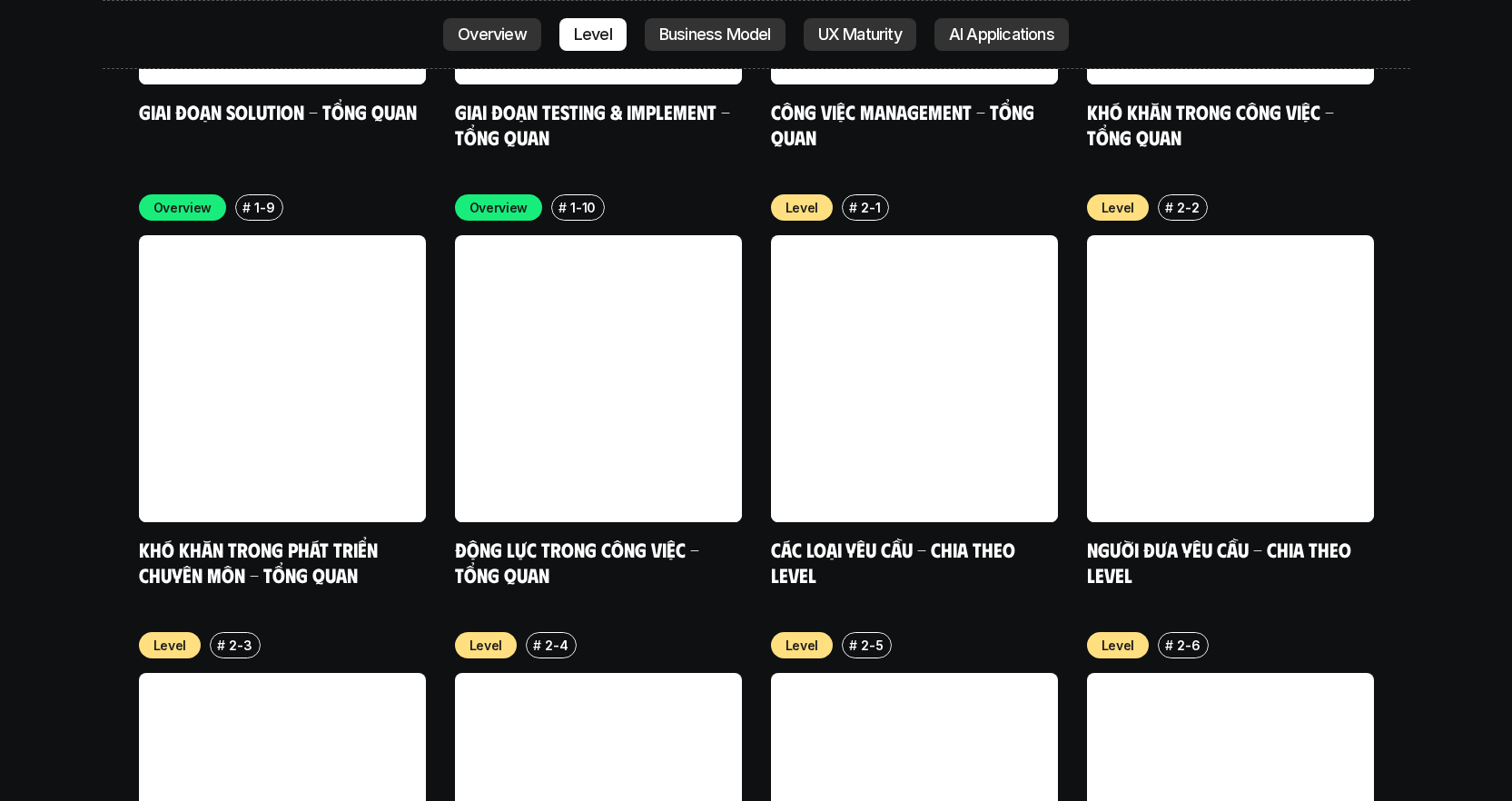
scroll to position [6156, 0]
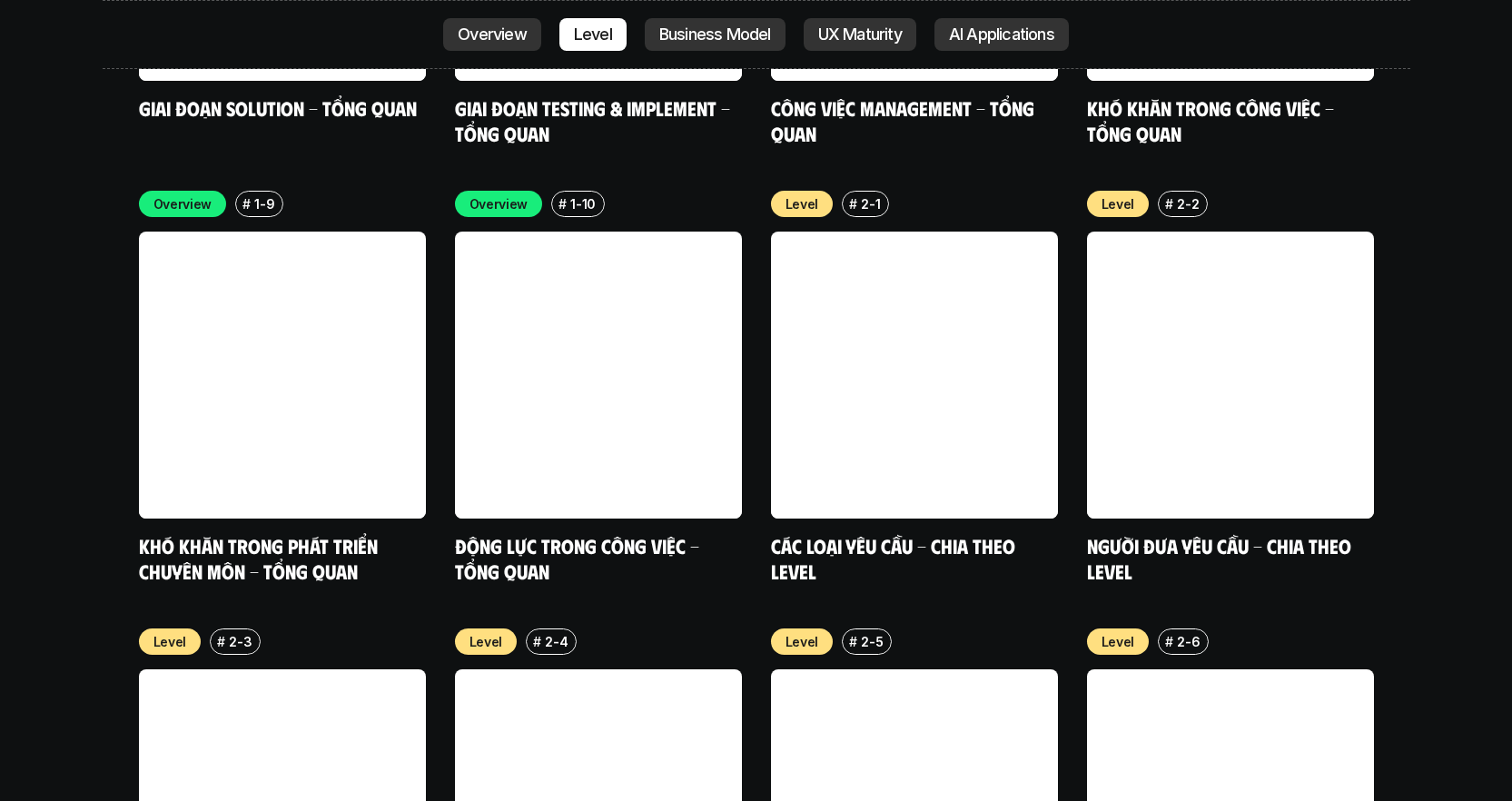
click at [735, 35] on p "Business Model" at bounding box center [715, 35] width 112 height 18
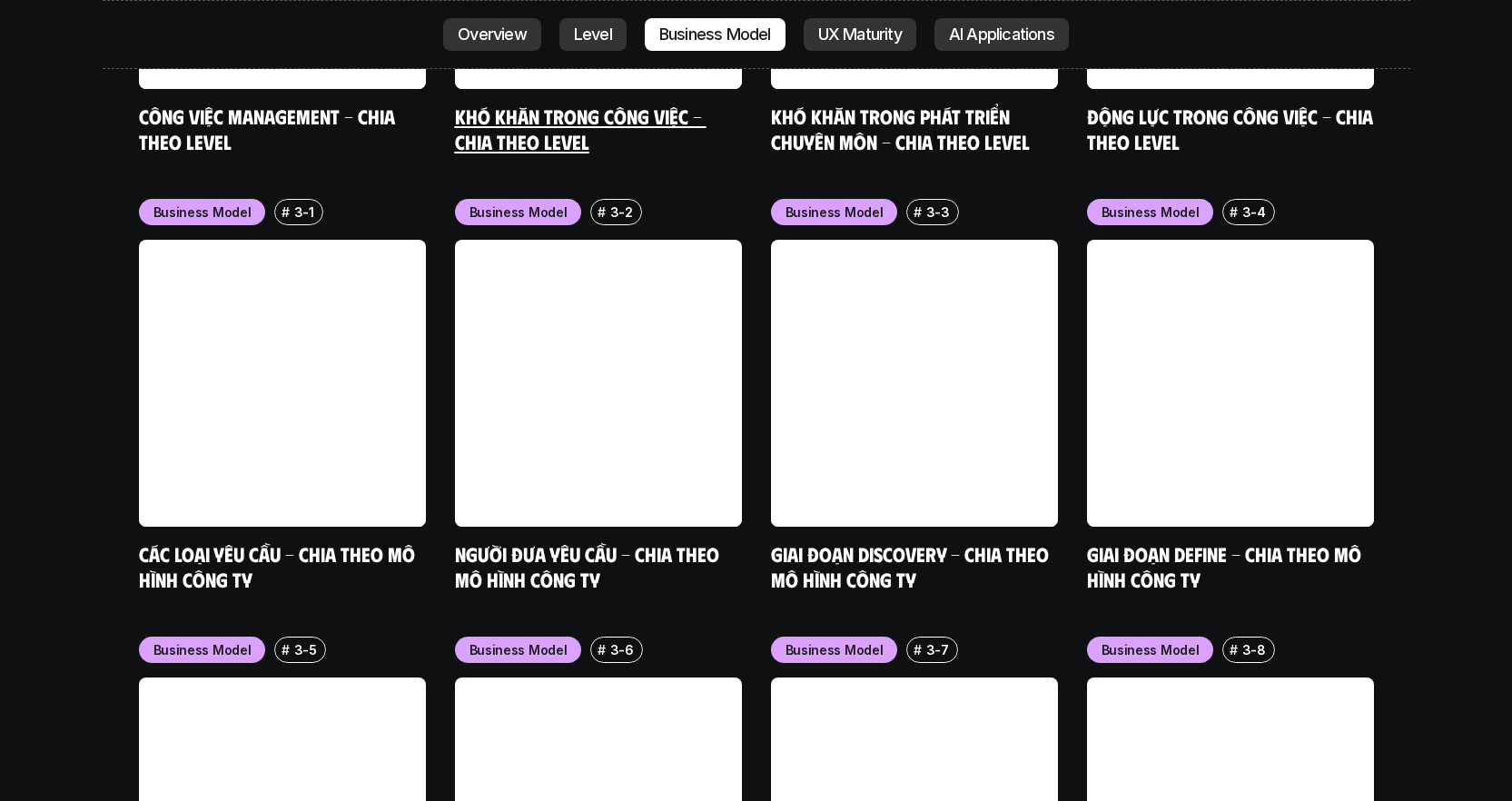
scroll to position [7468, 0]
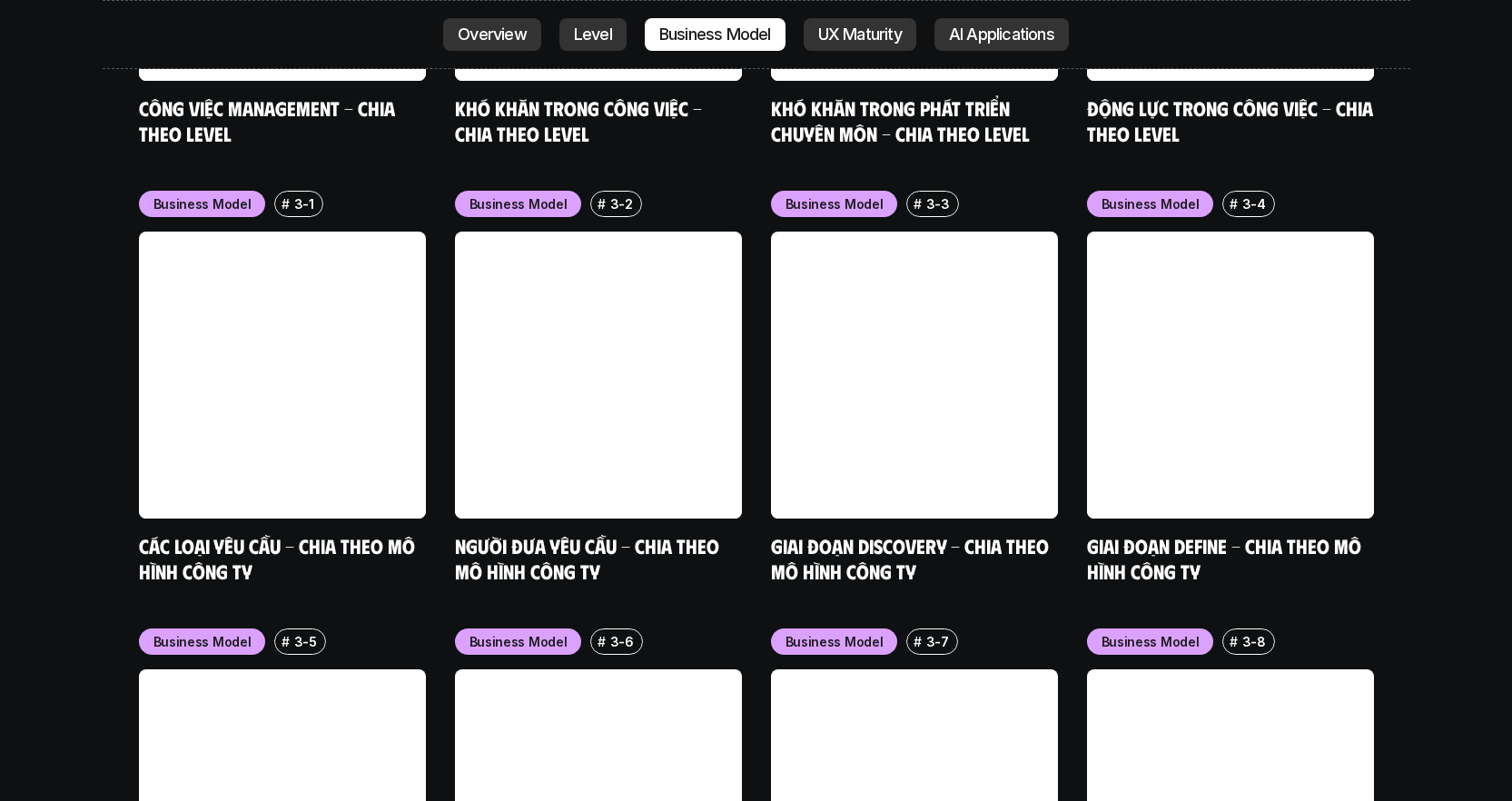
click at [509, 43] on p "Overview" at bounding box center [492, 35] width 69 height 18
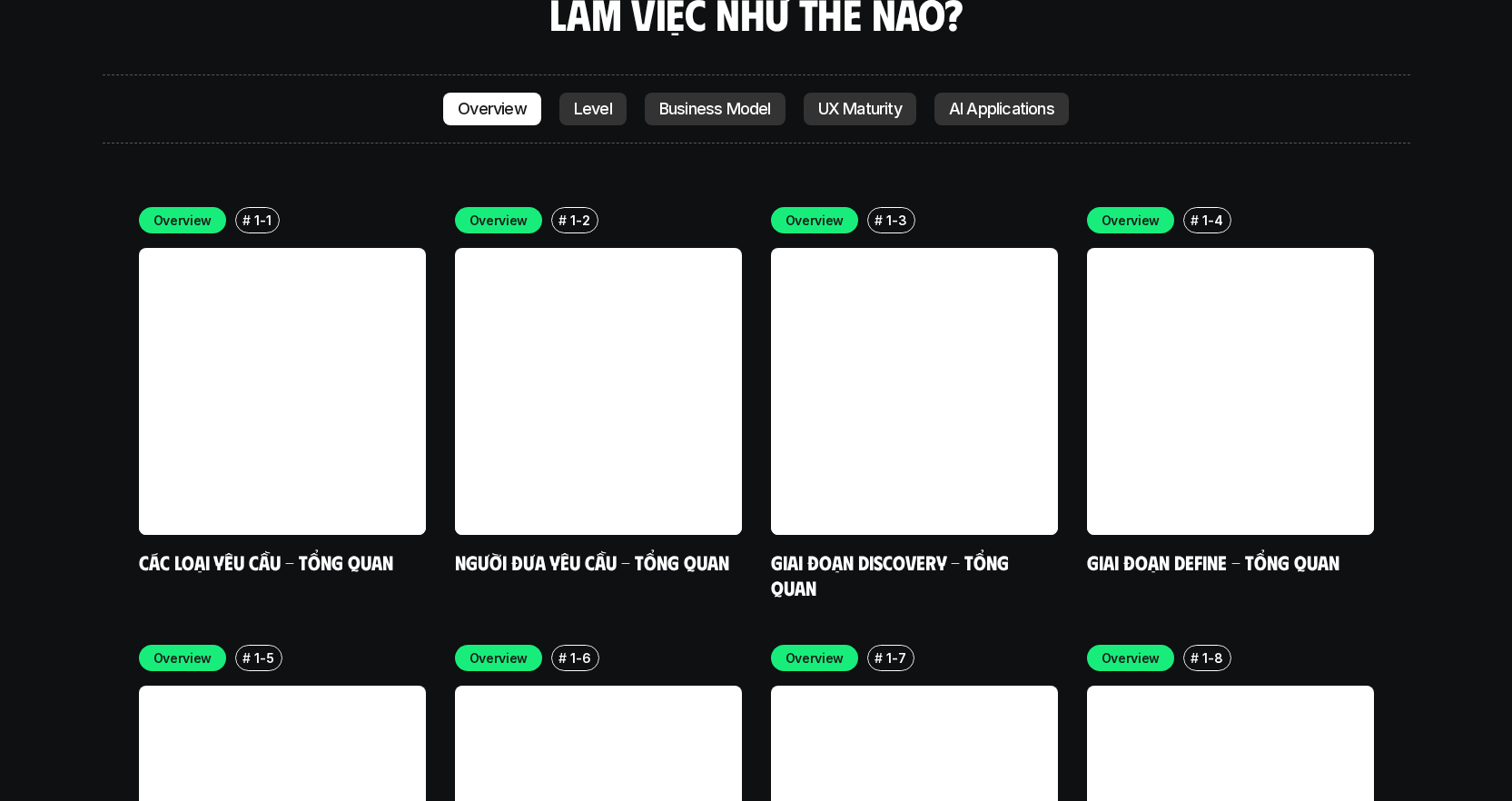
scroll to position [5263, 0]
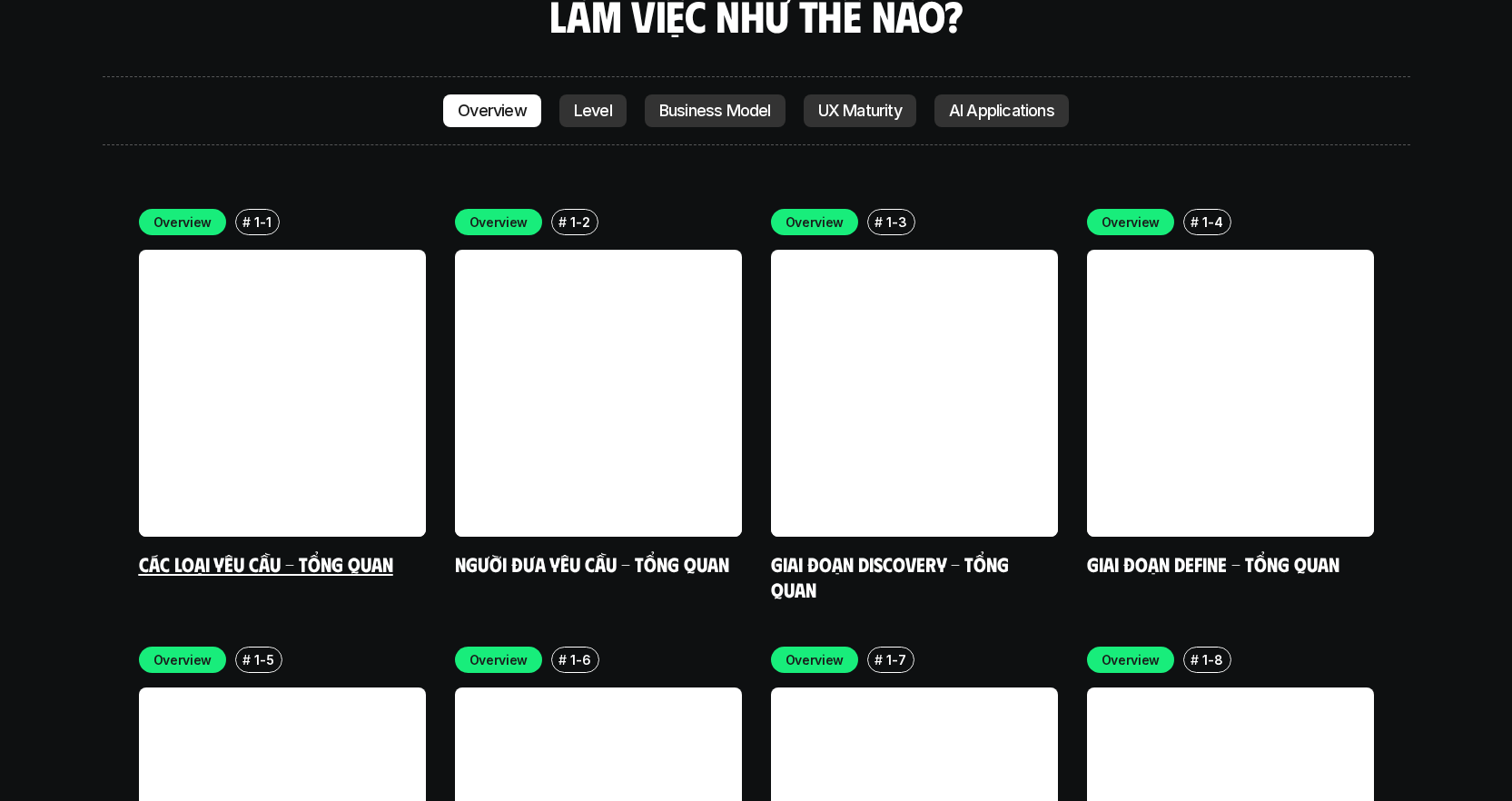
click at [320, 328] on link at bounding box center [282, 392] width 287 height 287
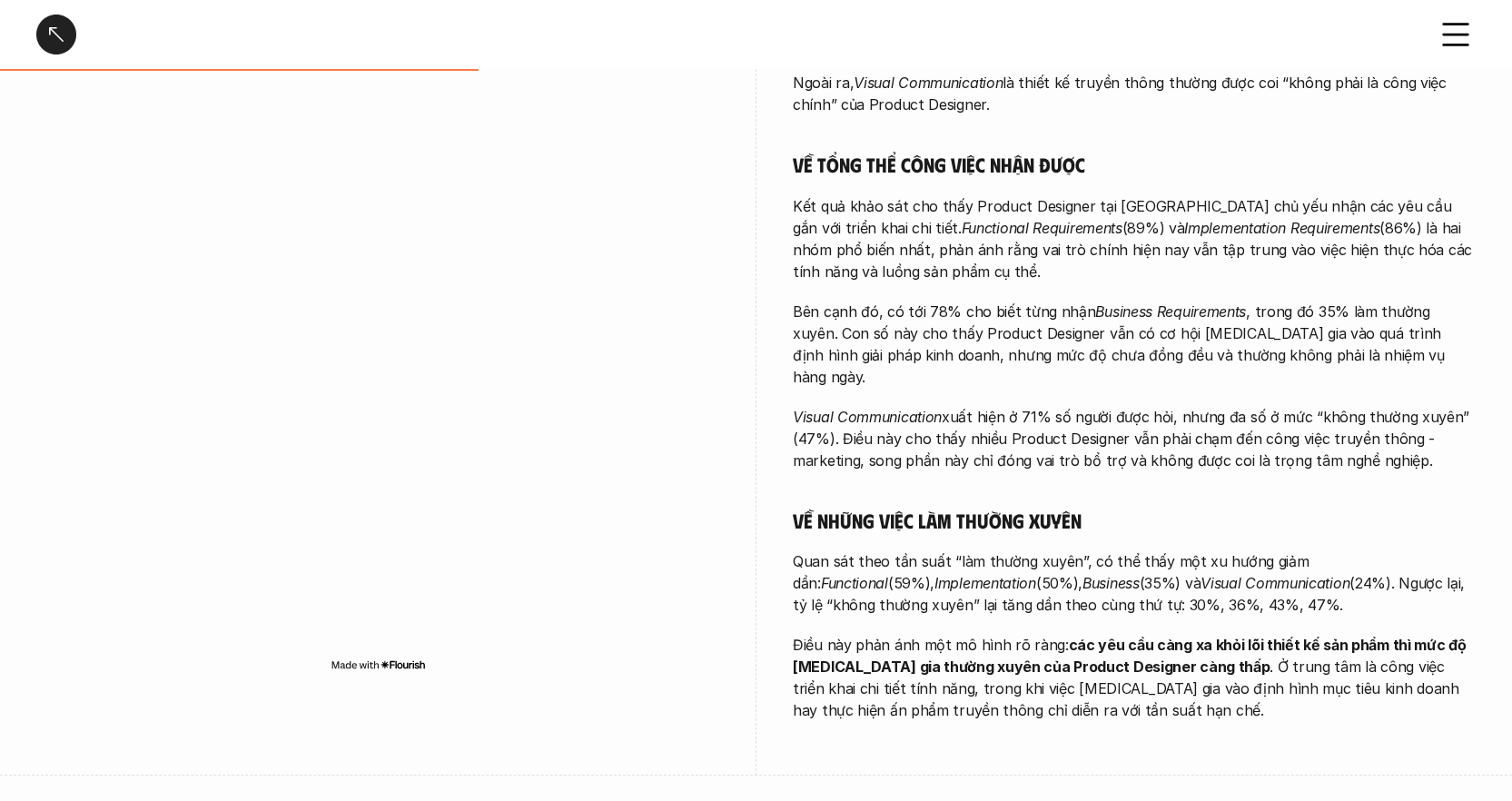
scroll to position [598, 0]
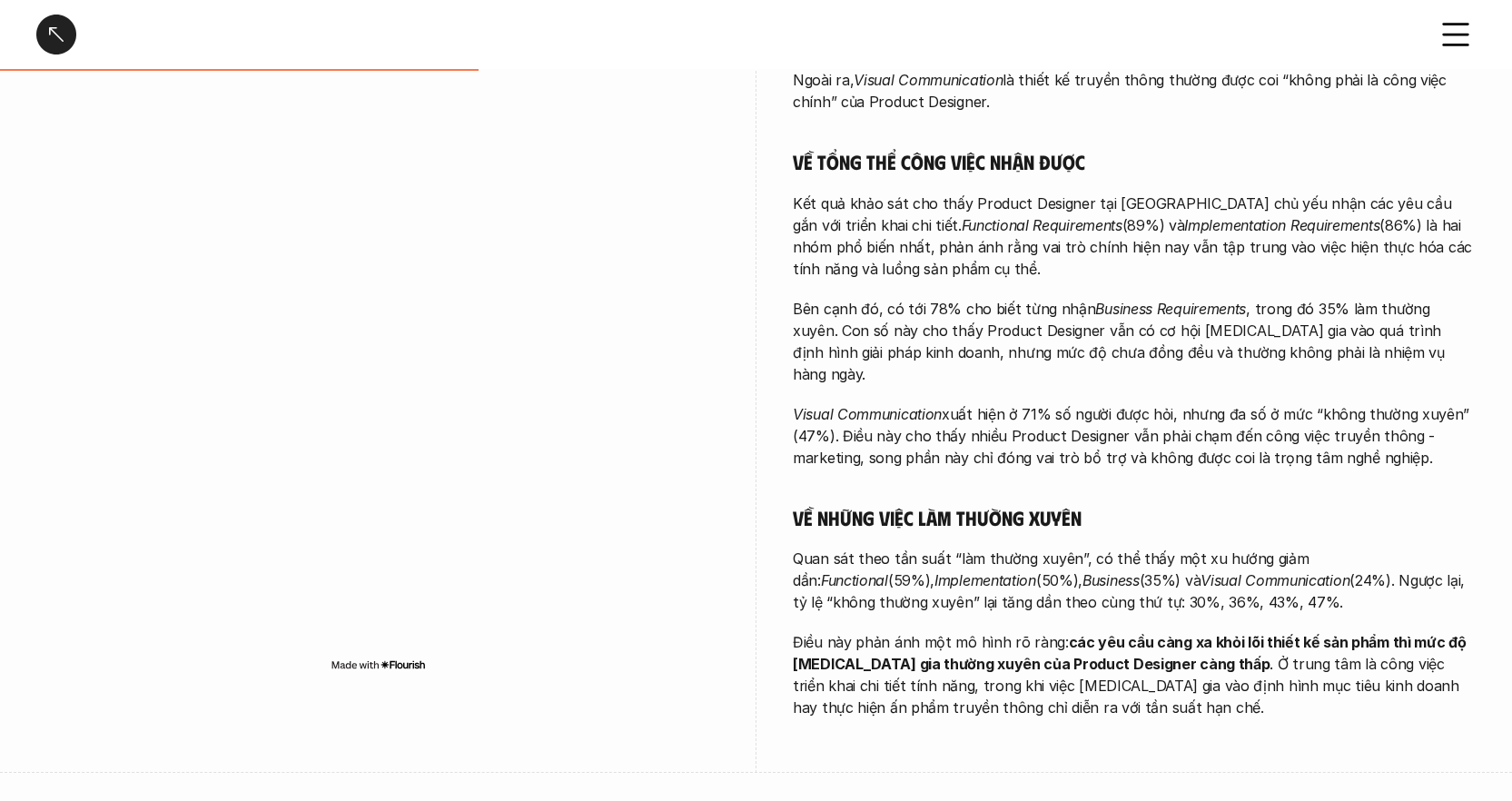
click at [1451, 35] on use at bounding box center [1456, 35] width 25 height 21
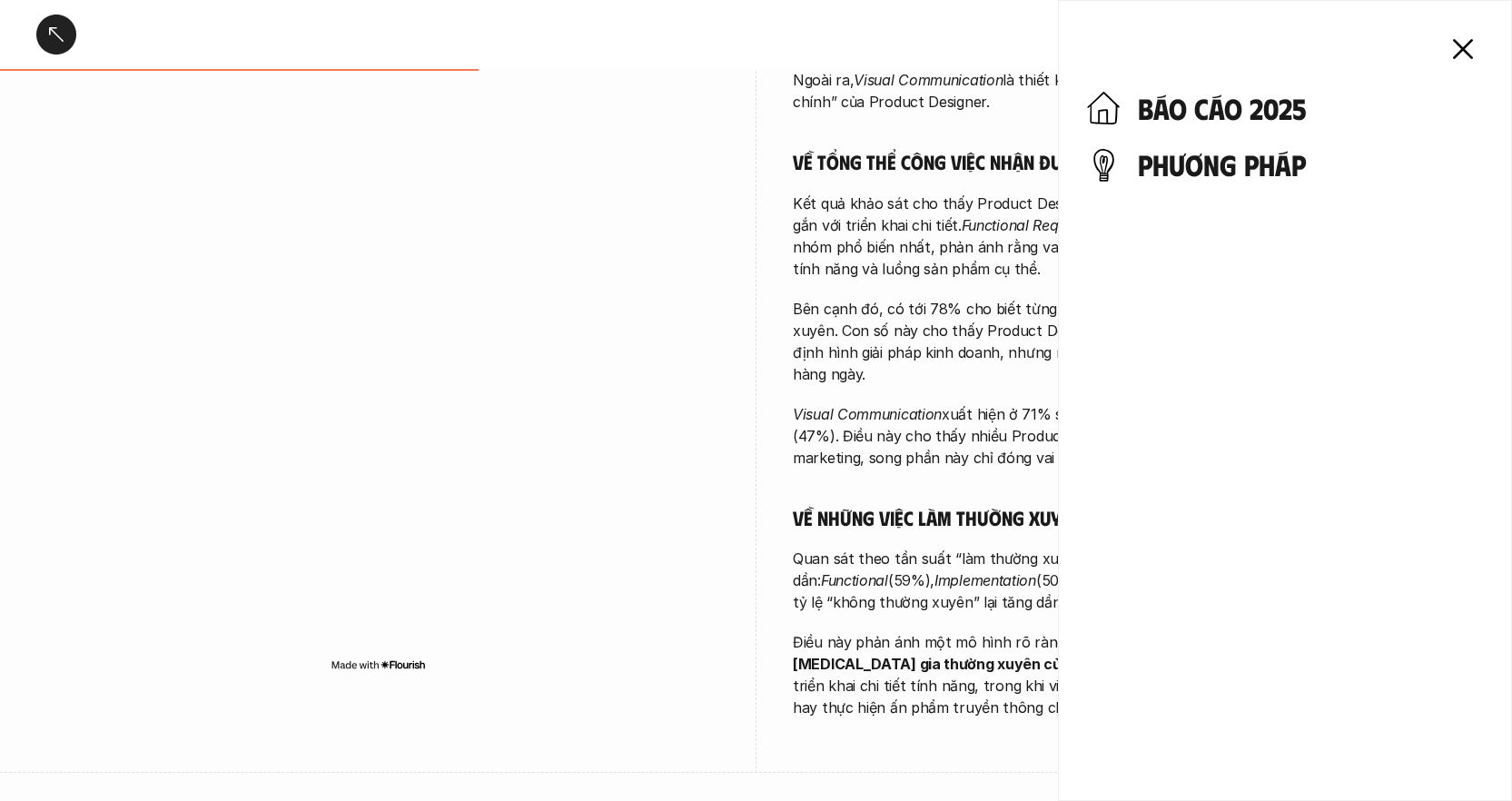
click at [1467, 38] on icon at bounding box center [1463, 49] width 40 height 40
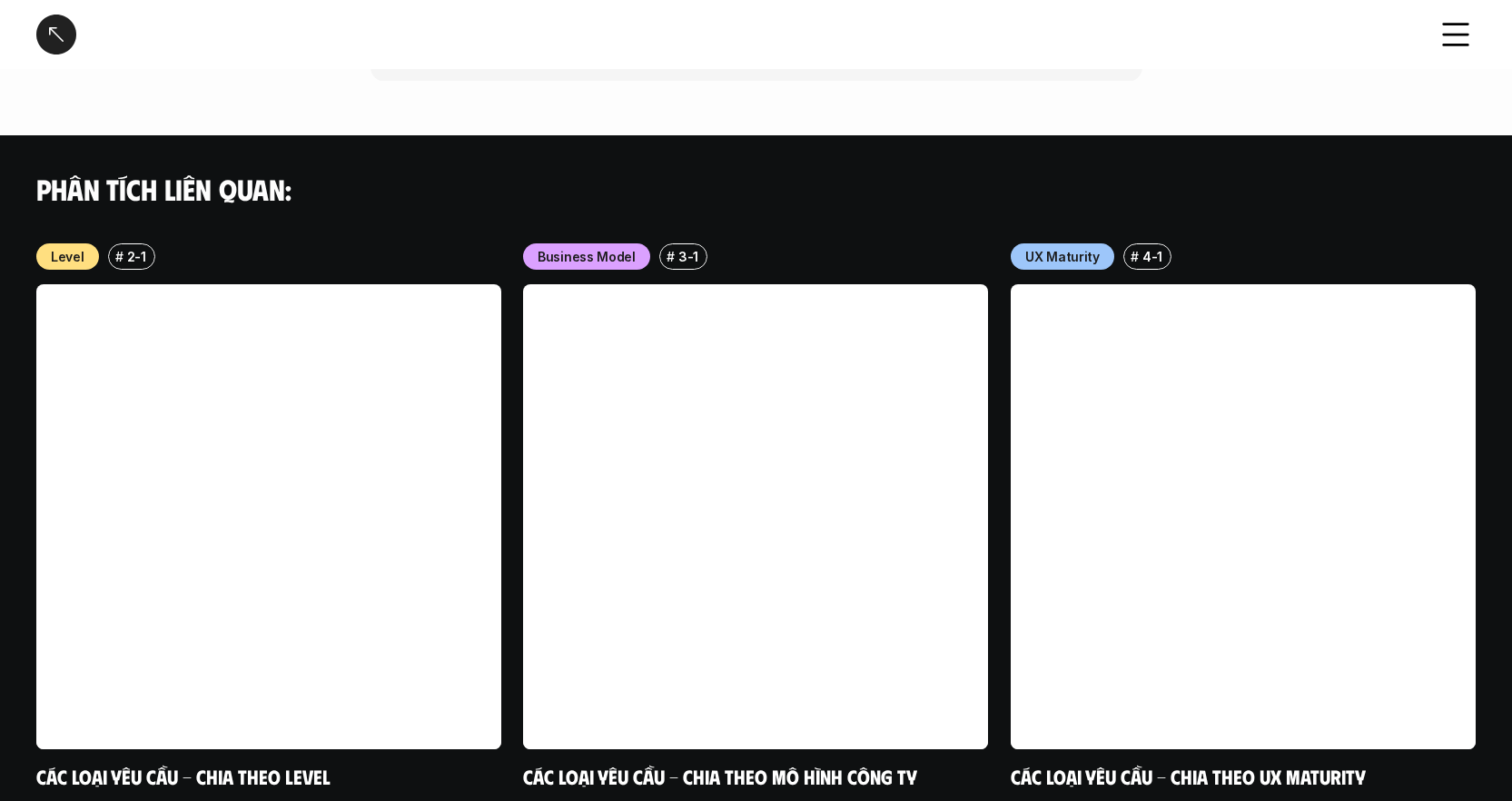
scroll to position [1751, 0]
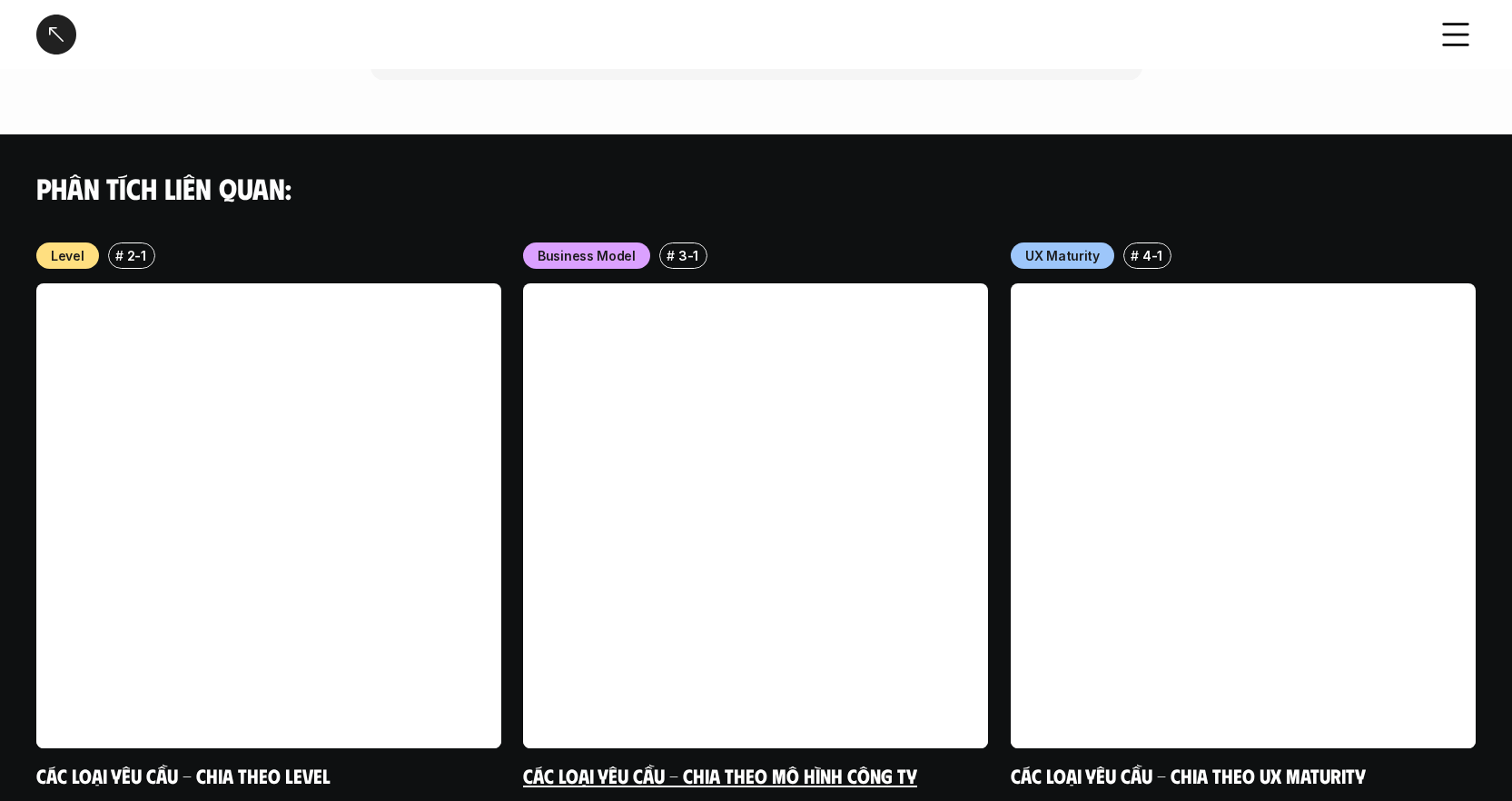
click at [861, 464] on link at bounding box center [755, 515] width 465 height 465
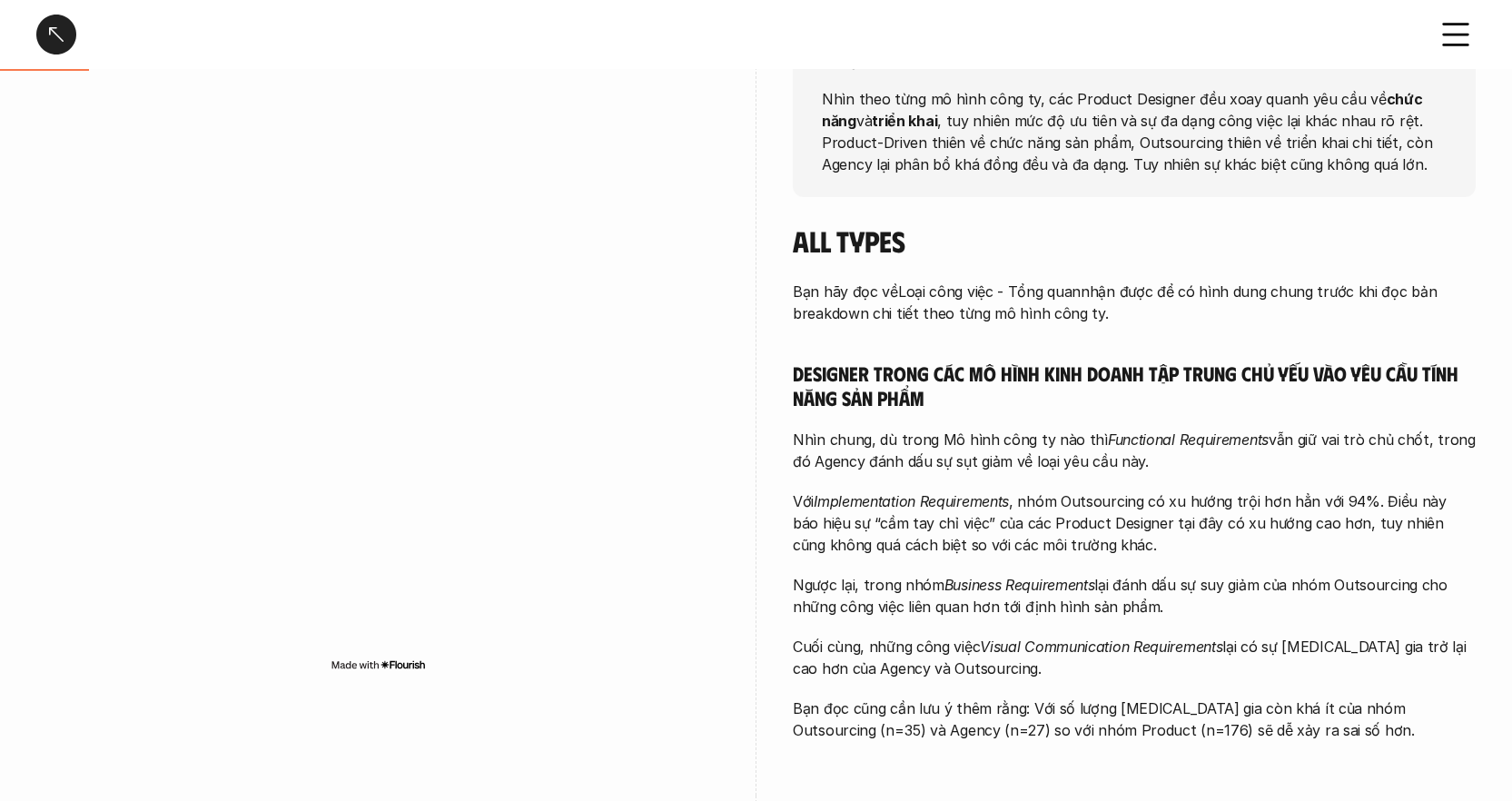
scroll to position [303, 0]
